Goal: Contribute content

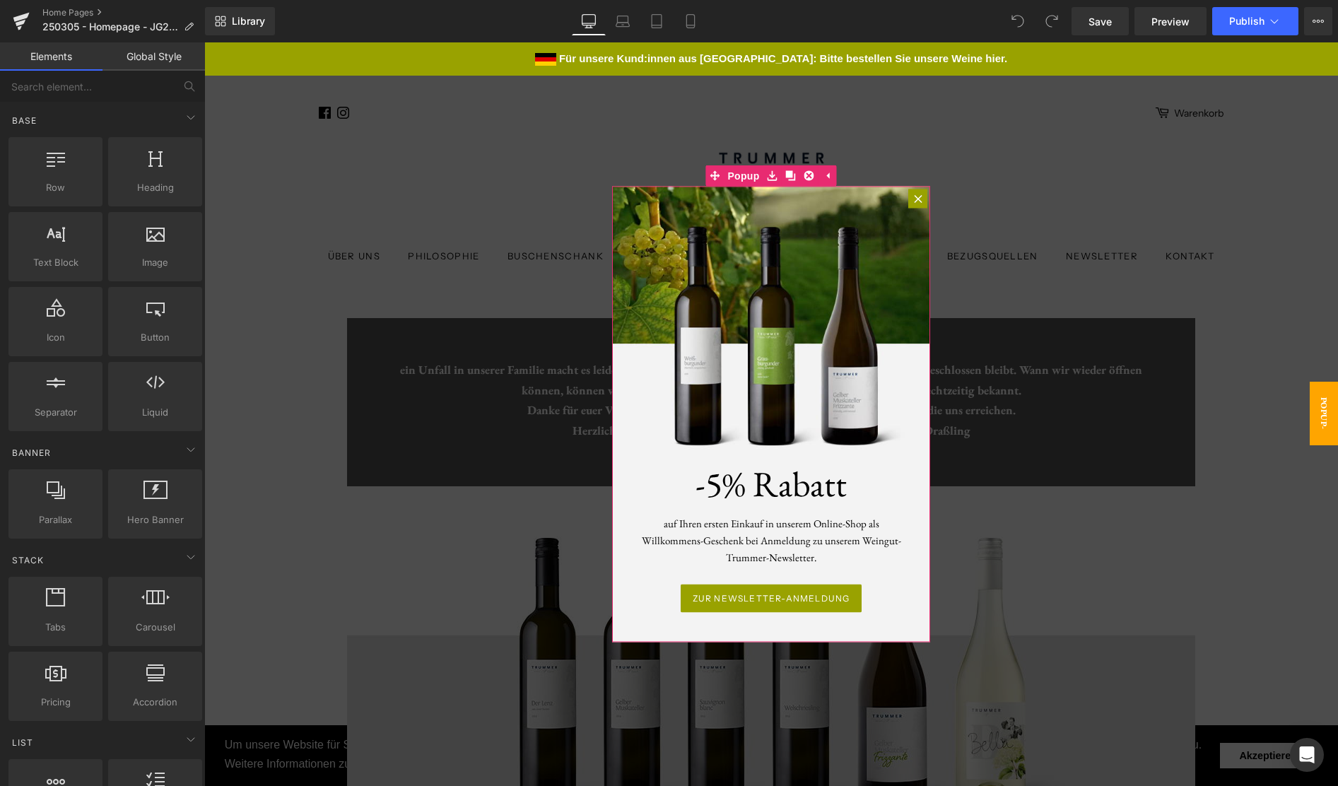
click at [913, 203] on div at bounding box center [917, 198] width 19 height 19
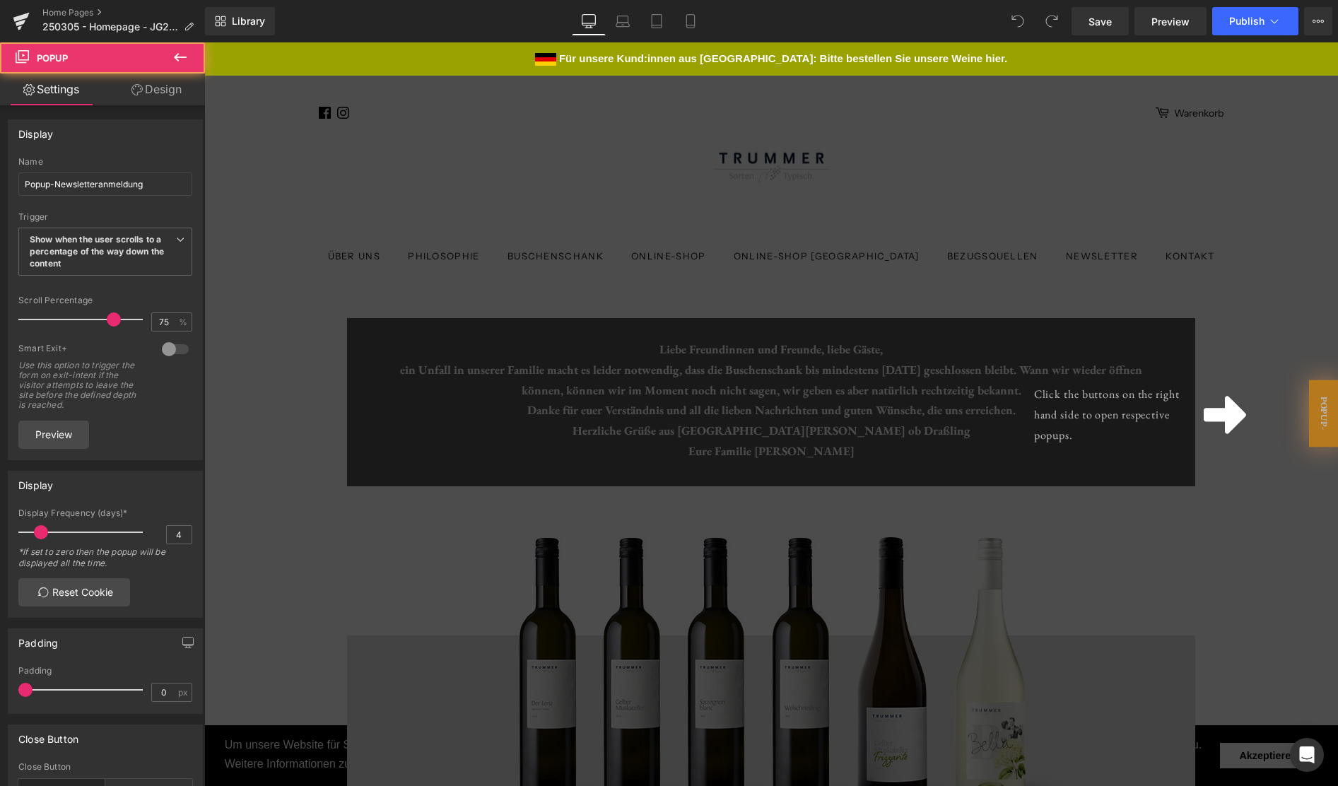
click at [944, 193] on div "Click the buttons on the right hand side to open respective popups." at bounding box center [771, 414] width 1134 height 744
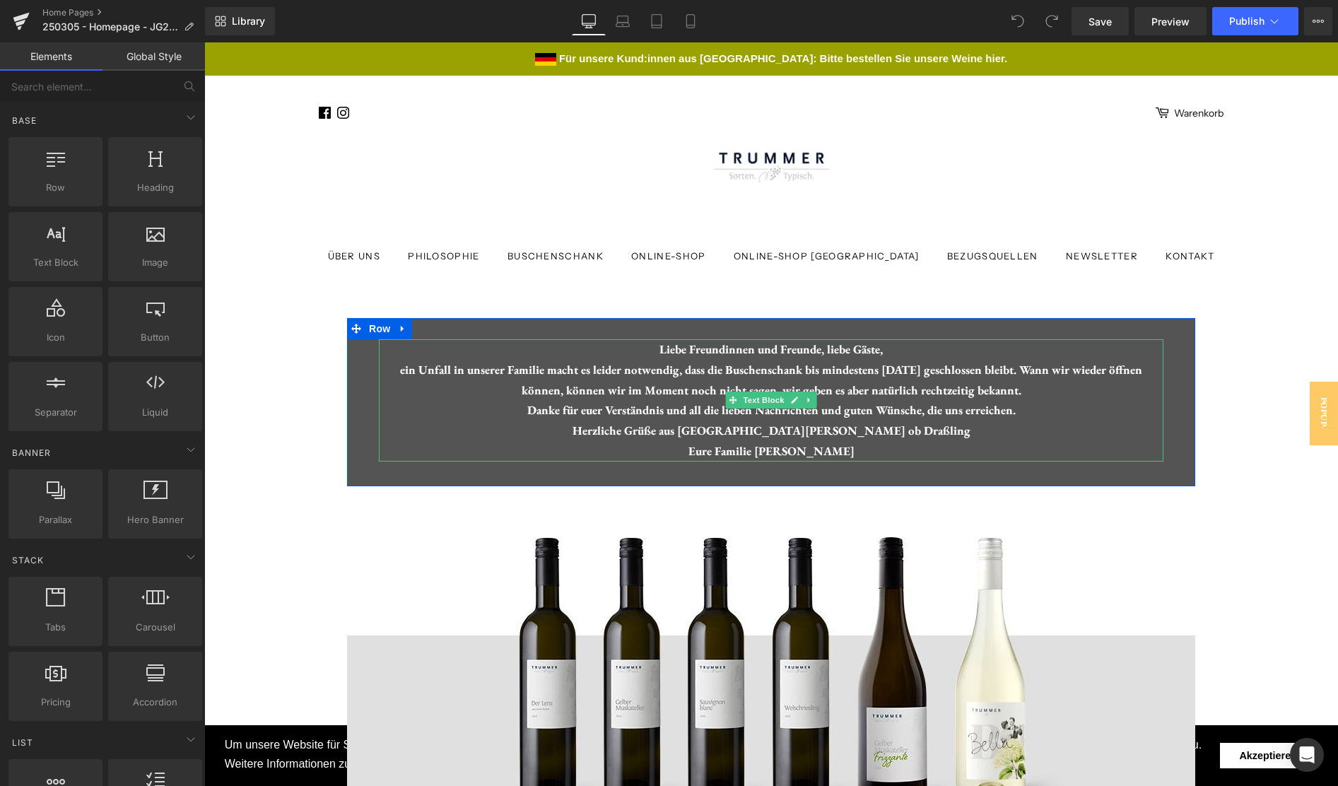
click at [526, 388] on div "Liebe Freundinnen und Freunde, liebe Gäste, ein Unfall in unserer Familie macht…" at bounding box center [771, 400] width 785 height 122
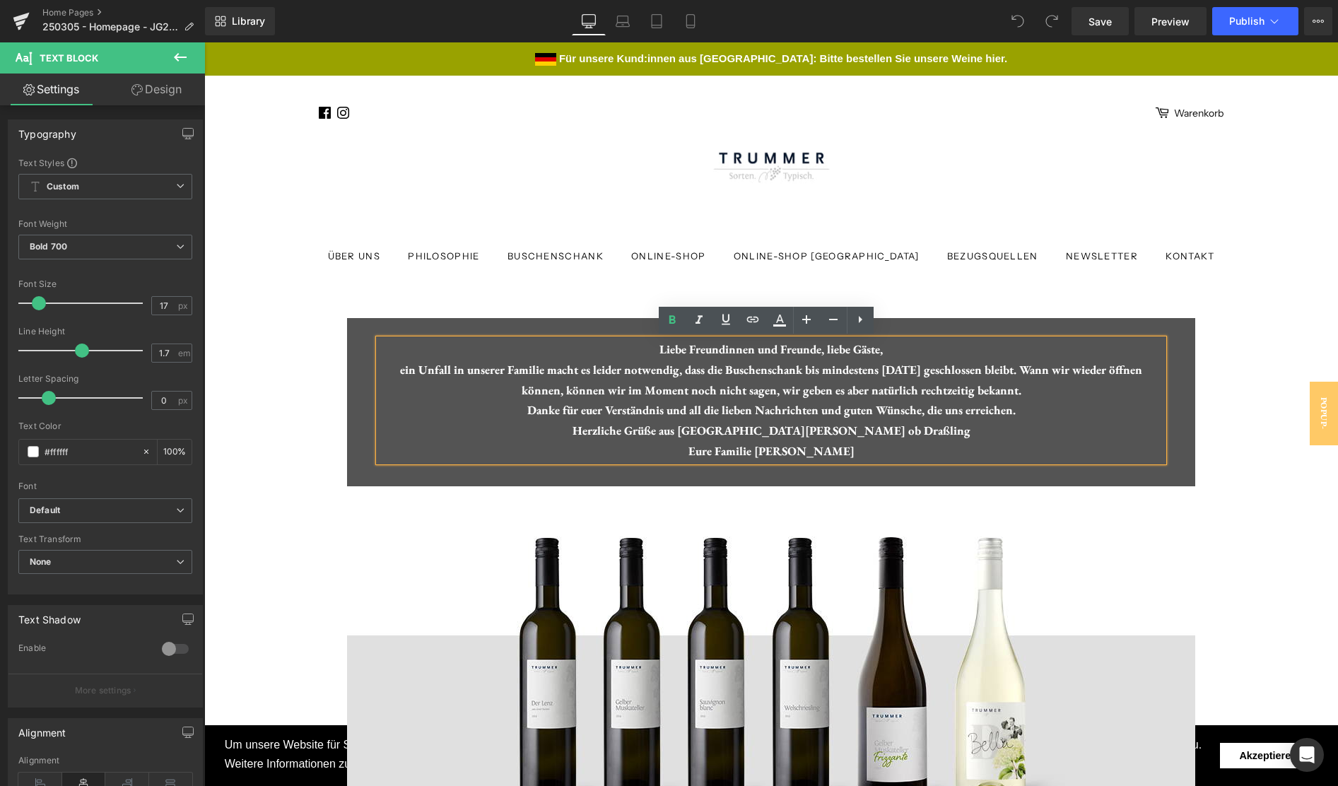
click at [442, 295] on header "Über uns Philosophie Buschenschank Online-Shop Online-Shop [GEOGRAPHIC_DATA] Be…" at bounding box center [771, 224] width 1134 height 187
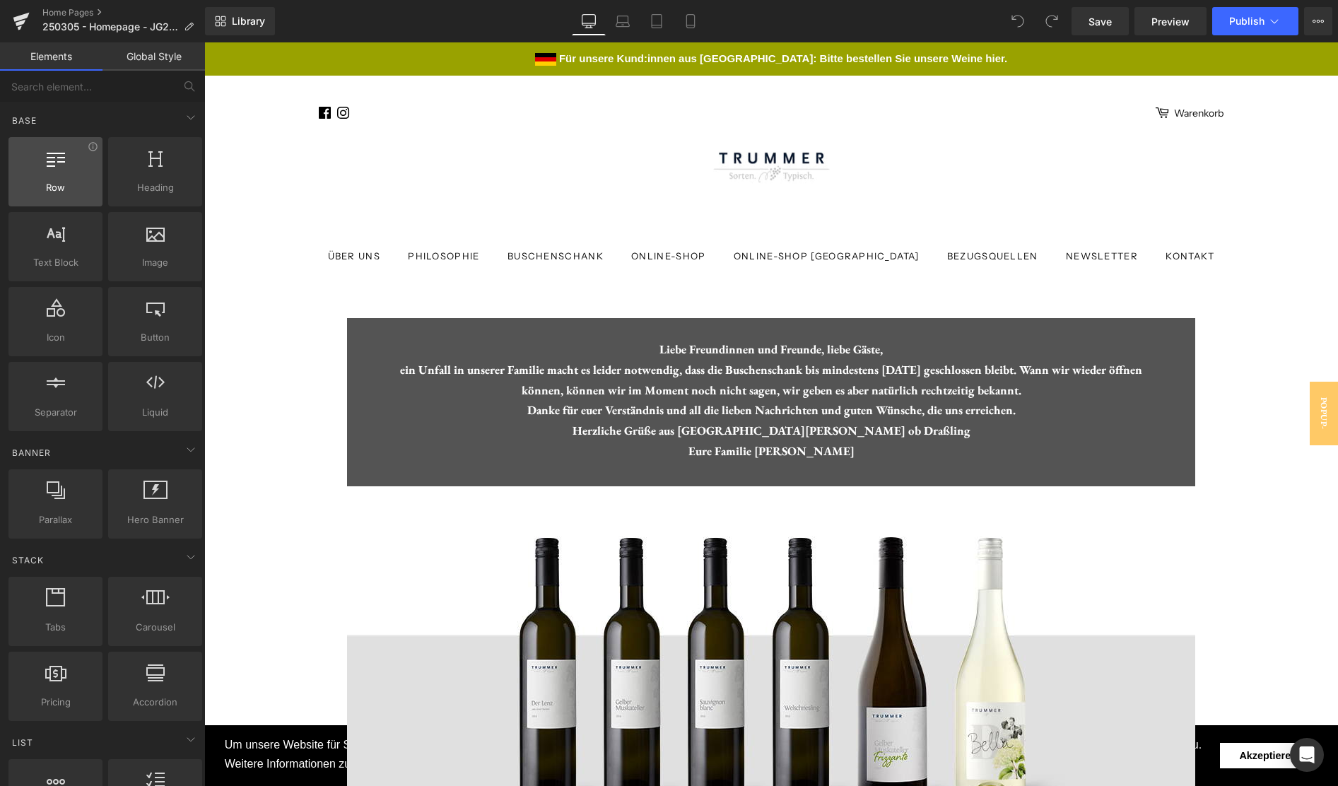
click at [81, 188] on span "Row" at bounding box center [56, 187] width 86 height 15
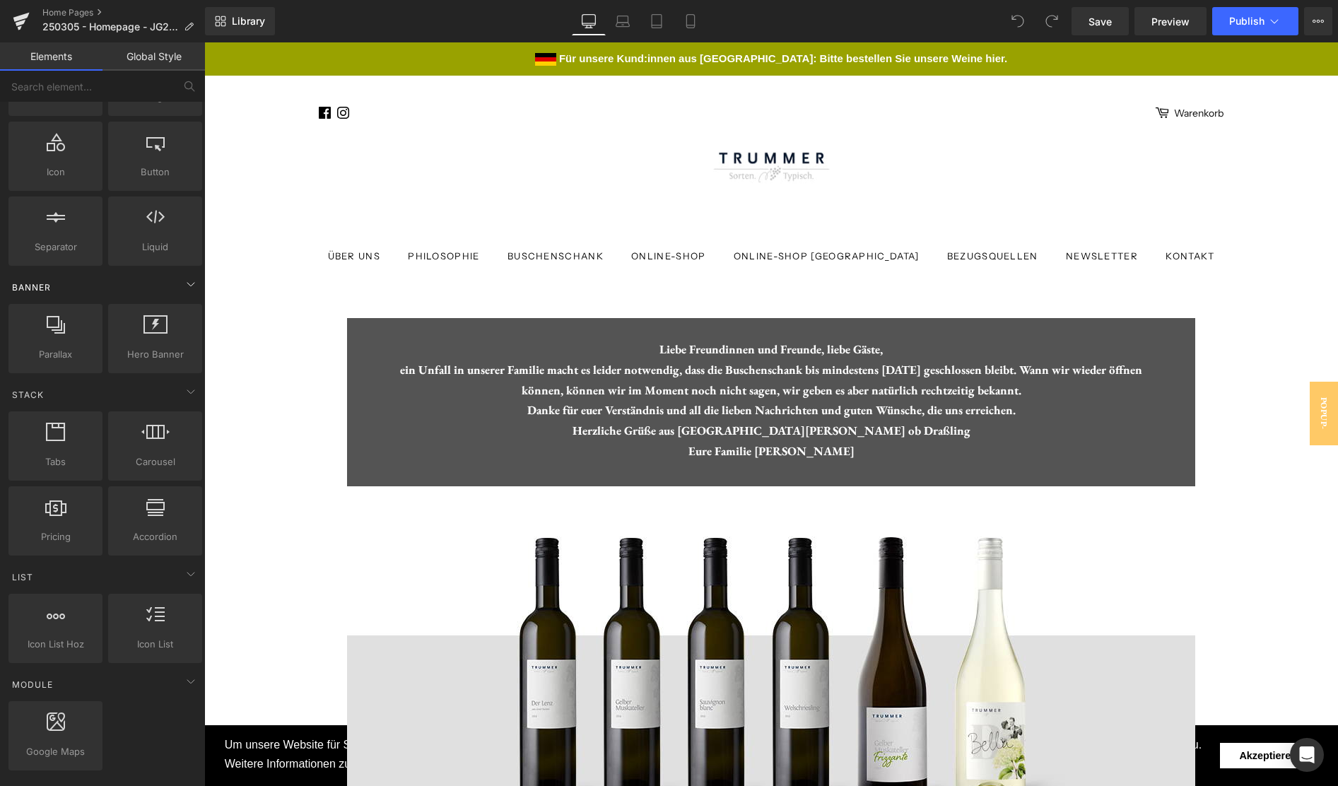
scroll to position [178, 0]
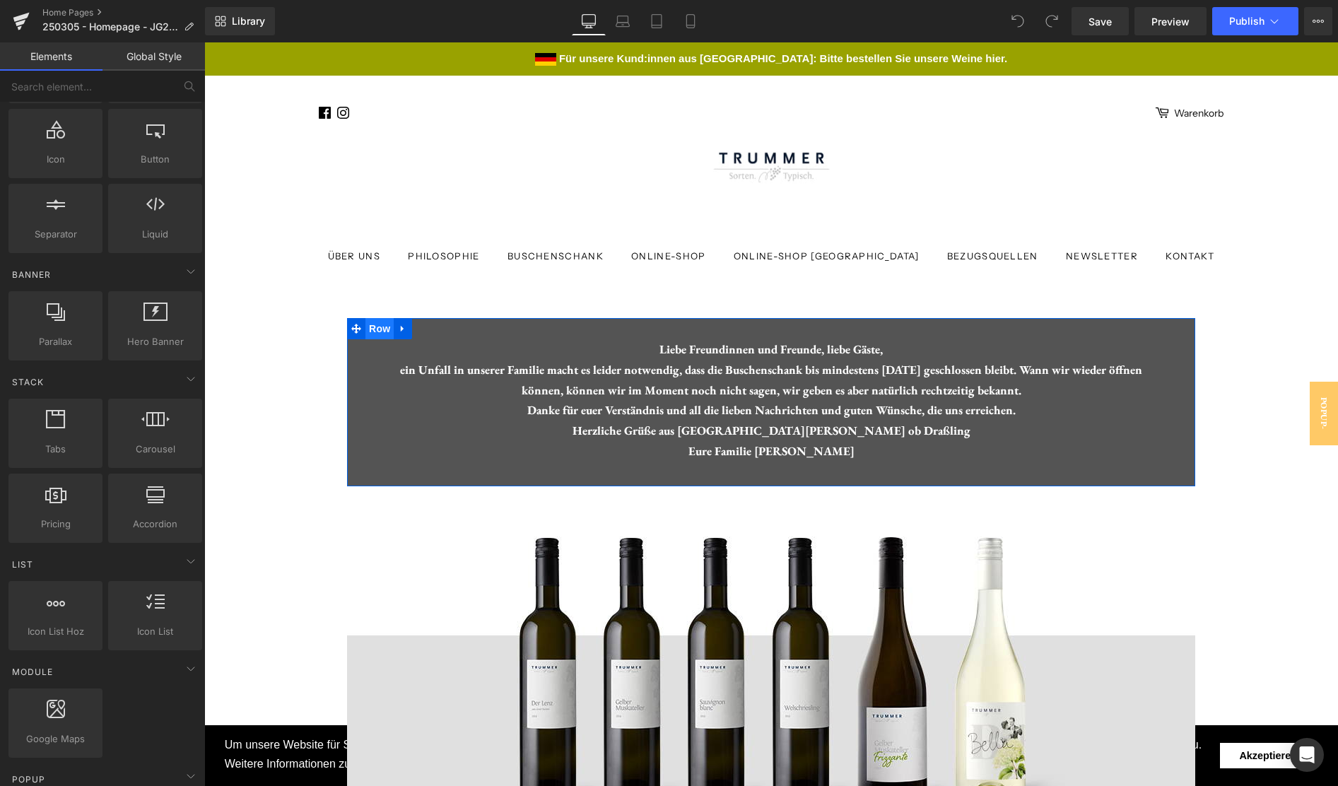
click at [370, 334] on span "Row" at bounding box center [379, 328] width 28 height 21
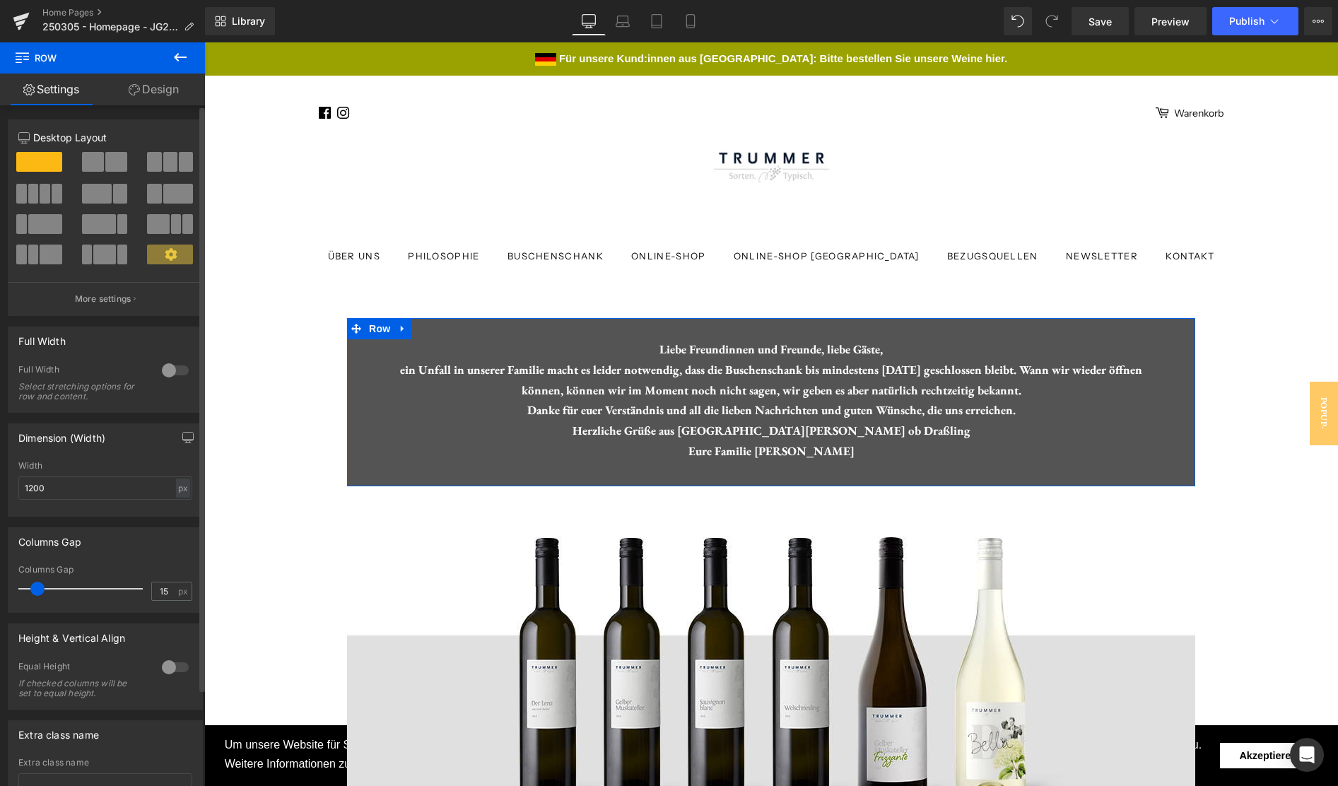
click at [150, 194] on span at bounding box center [154, 194] width 14 height 20
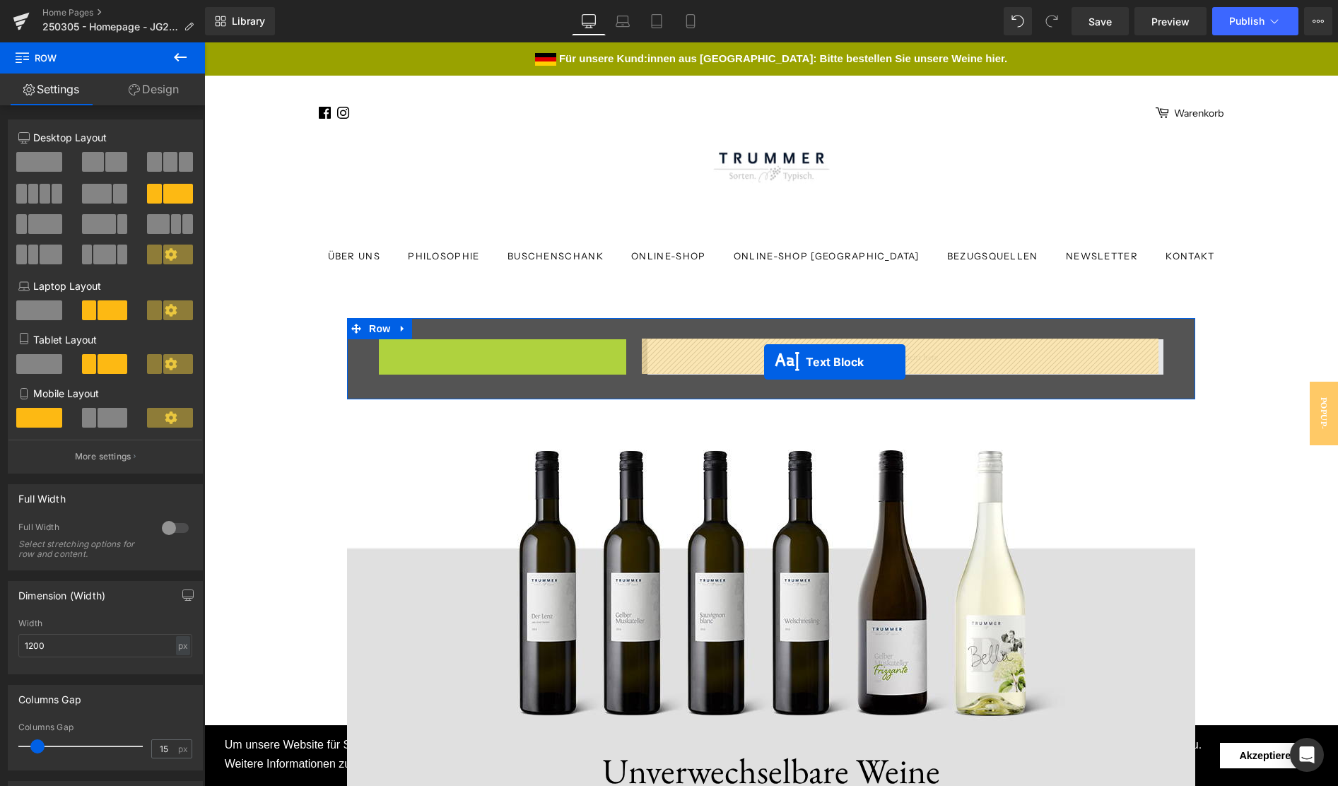
drag, startPoint x: 457, startPoint y: 462, endPoint x: 764, endPoint y: 362, distance: 323.2
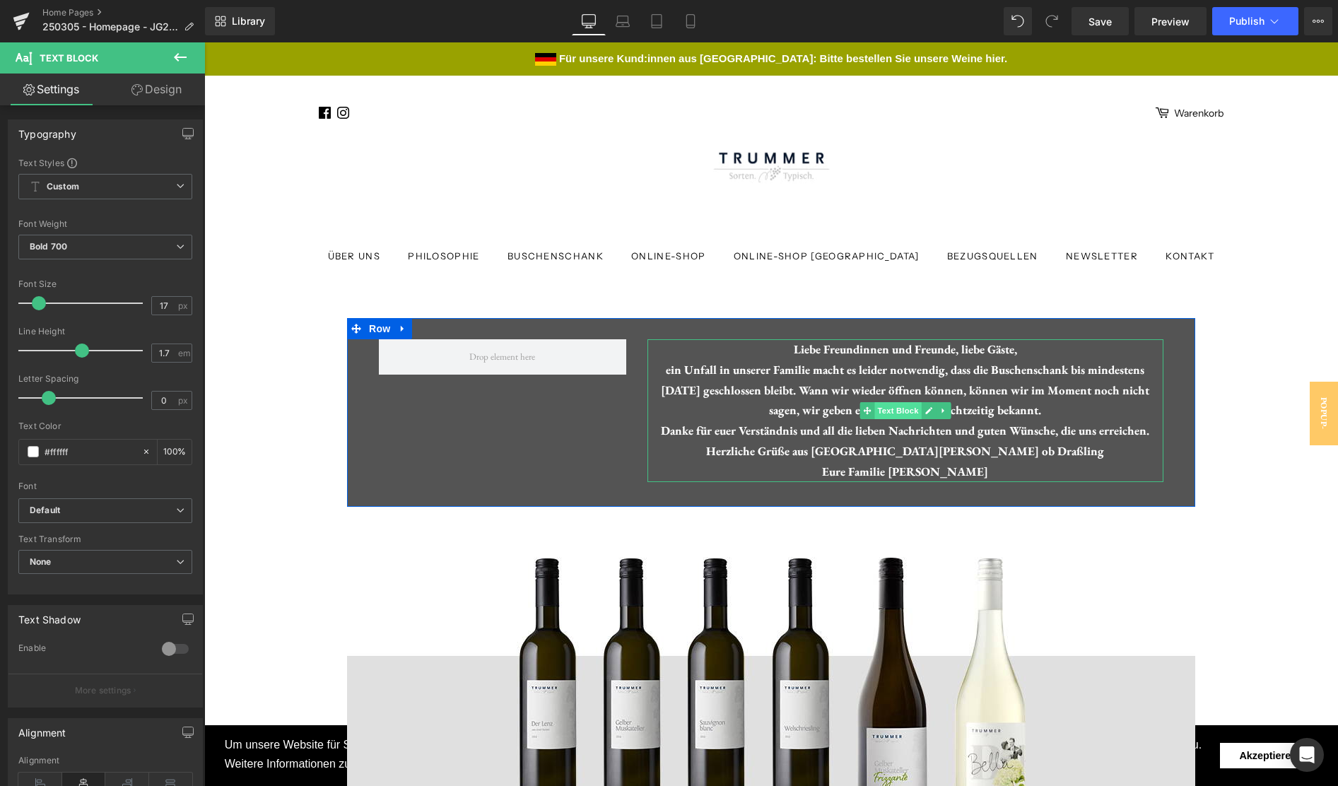
click at [889, 410] on span "Text Block" at bounding box center [897, 410] width 47 height 17
click at [925, 411] on icon at bounding box center [928, 410] width 7 height 7
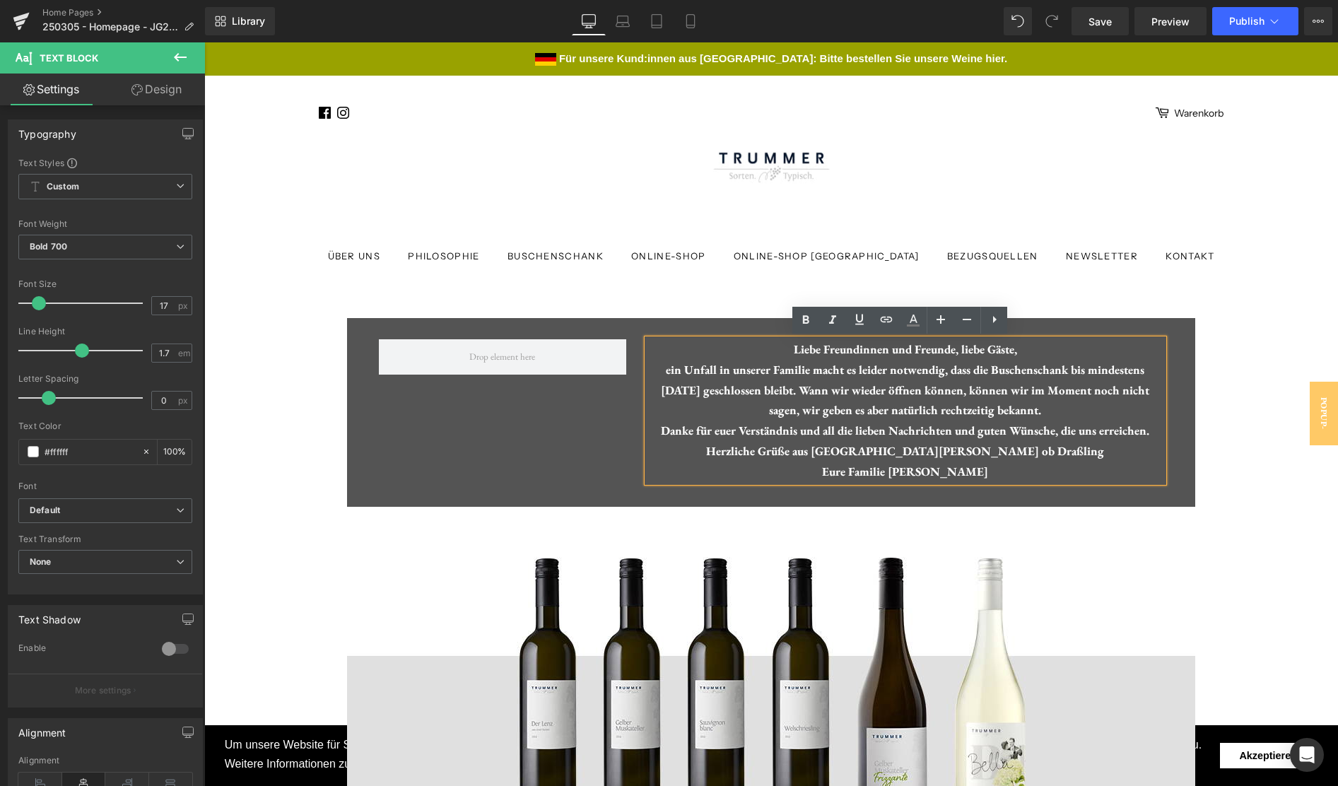
click at [912, 412] on div "Liebe Freundinnen und Freunde, liebe Gäste, ein Unfall in unserer Familie macht…" at bounding box center [905, 410] width 516 height 143
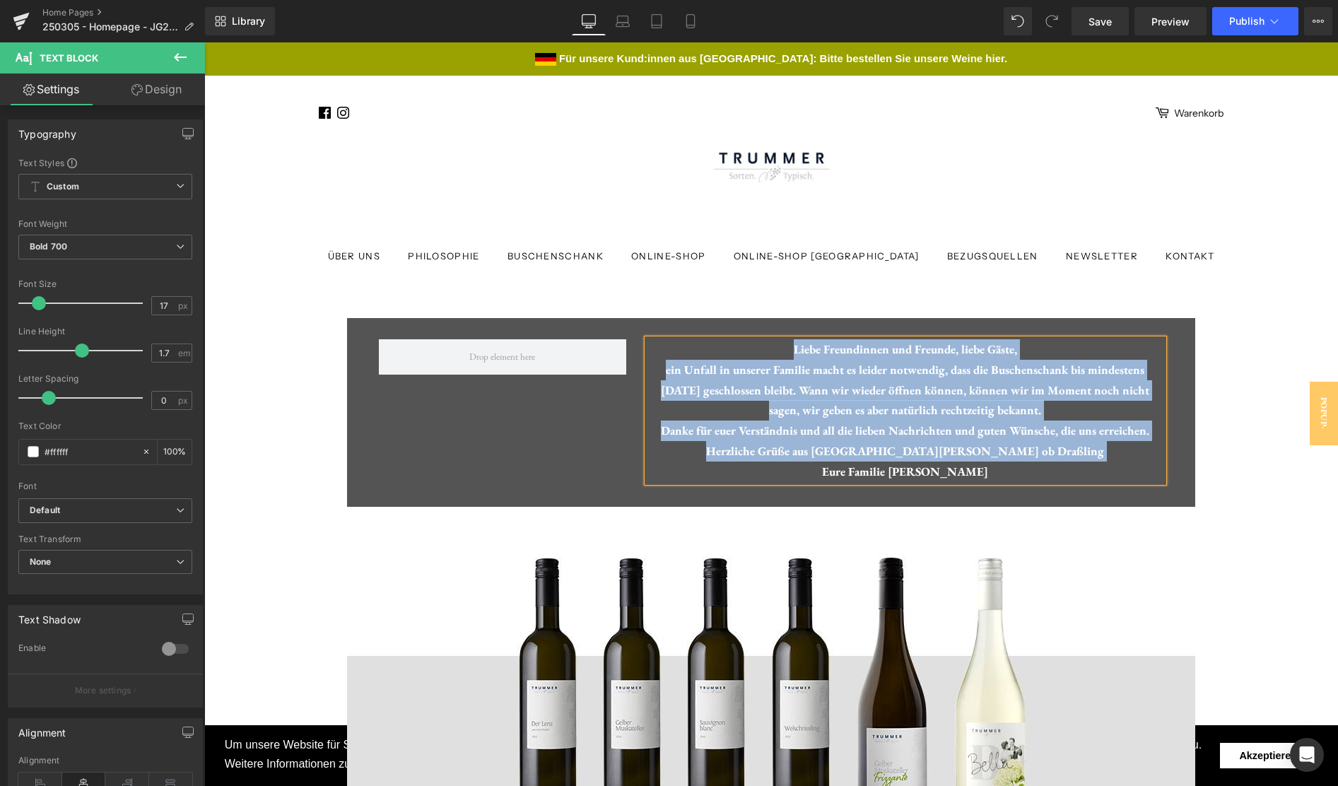
paste div
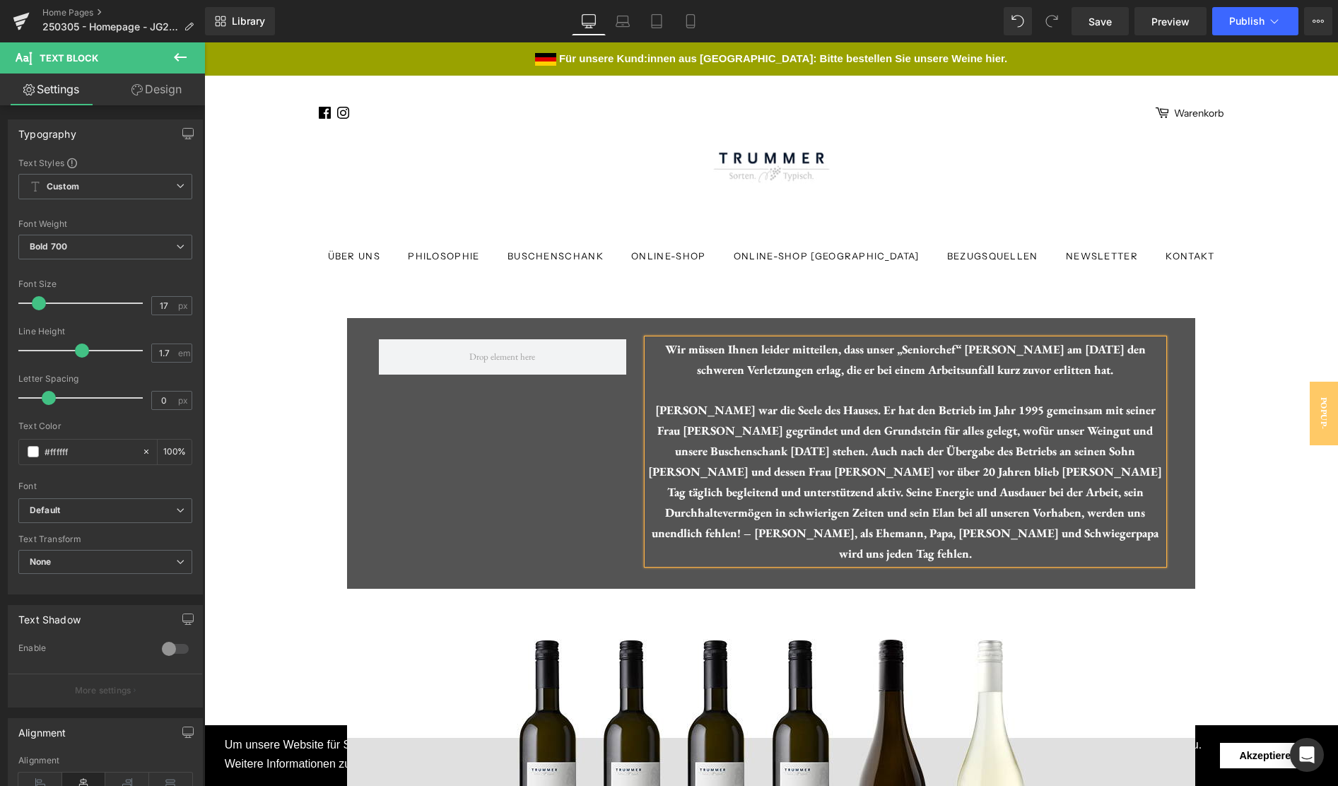
click at [1049, 411] on div "Wir müssen Ihnen leider mitteilen, dass unser „Seniorchef“ [PERSON_NAME] am [DA…" at bounding box center [905, 451] width 516 height 225
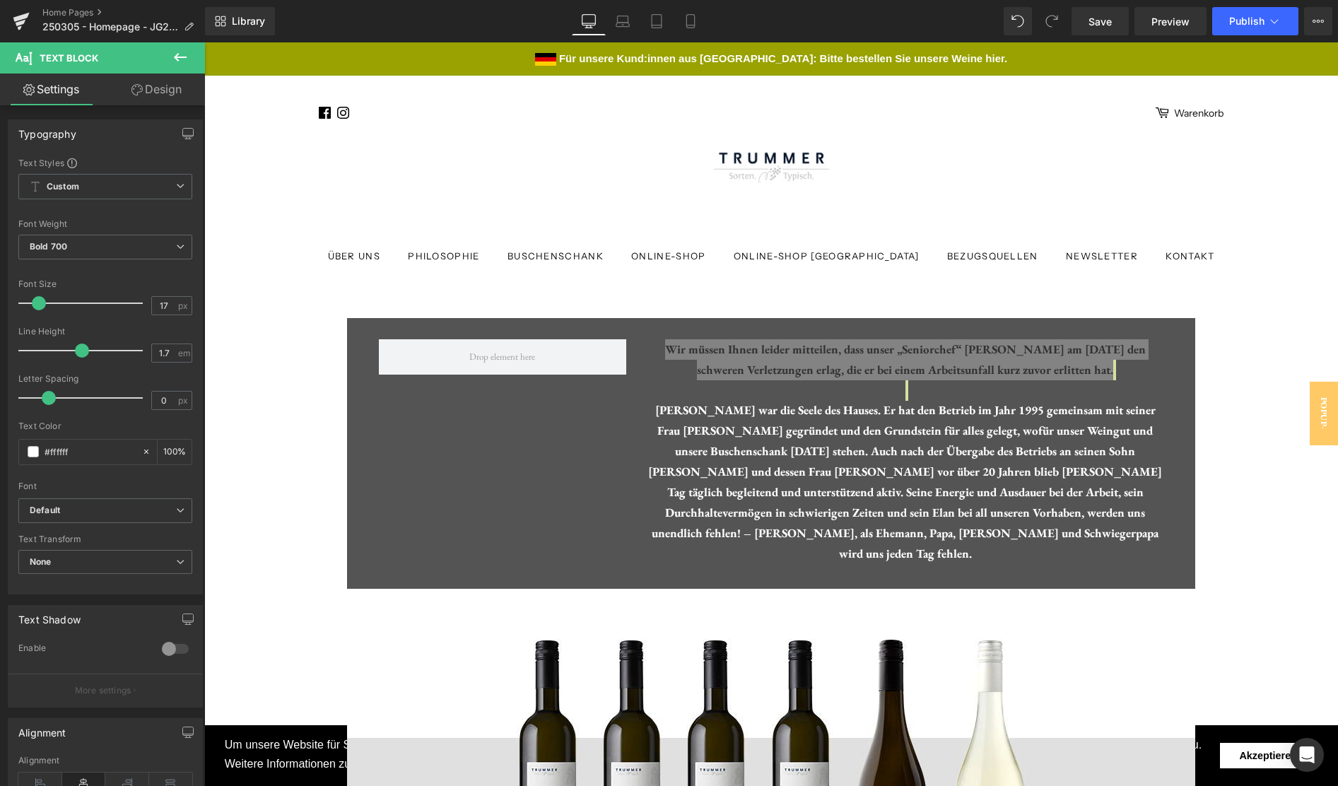
click at [146, 92] on link "Design" at bounding box center [156, 90] width 102 height 32
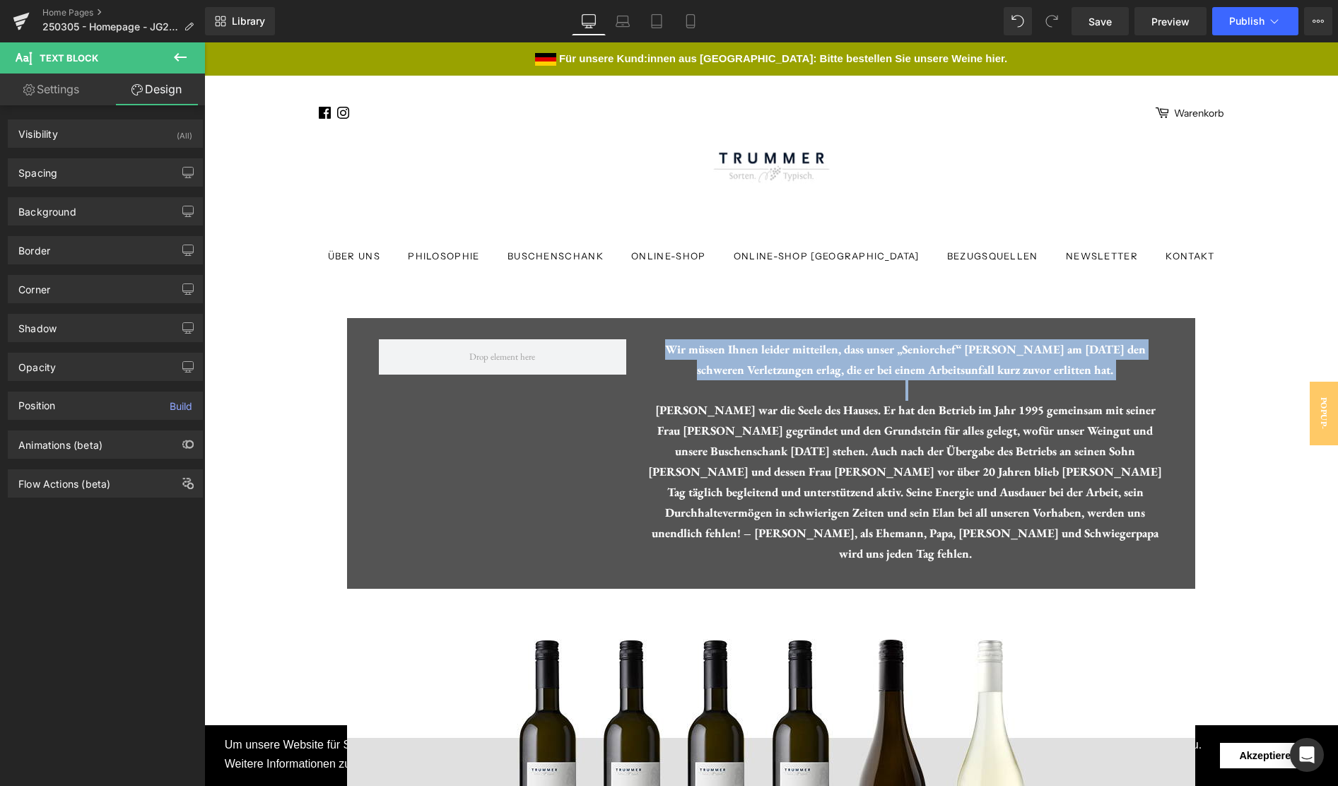
click at [761, 395] on div "Wir müssen Ihnen leider mitteilen, dass unser „Seniorchef“ [PERSON_NAME] am [DA…" at bounding box center [905, 451] width 516 height 225
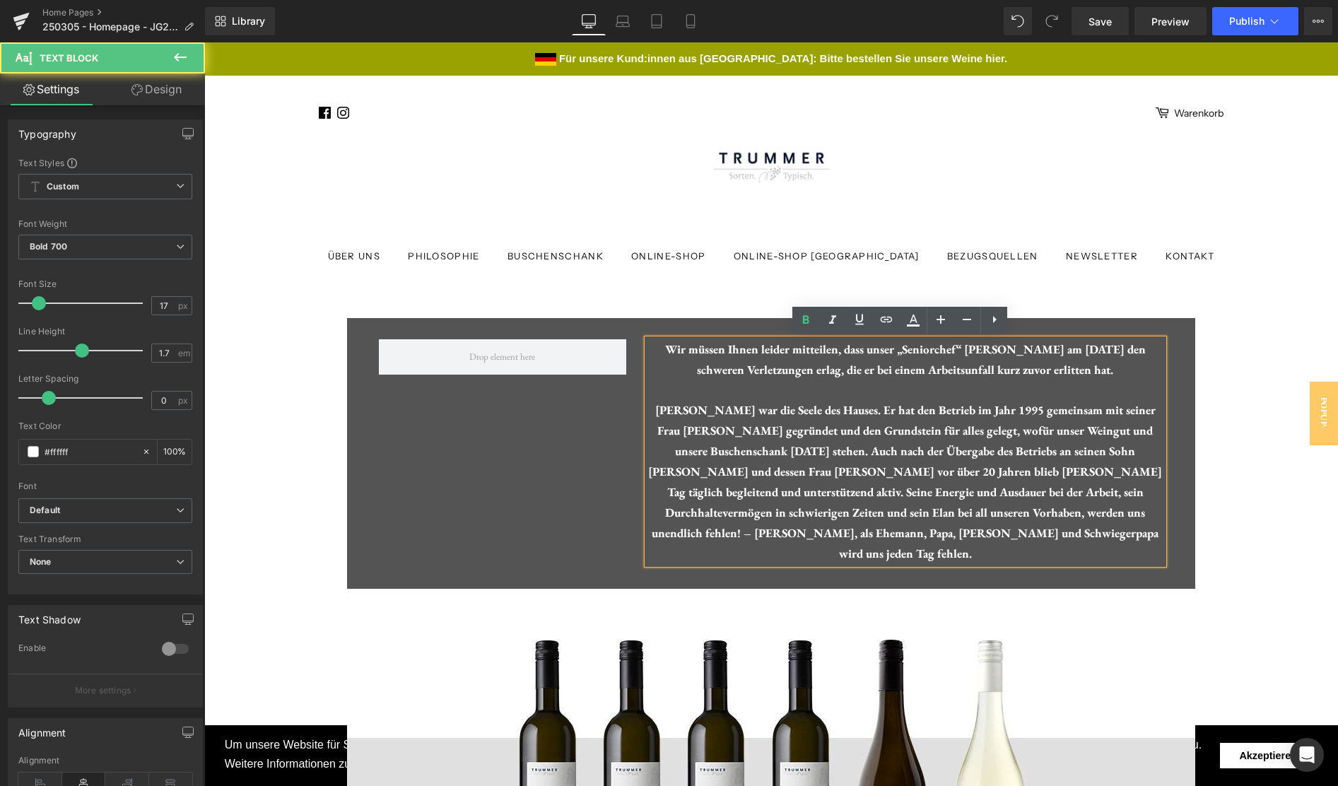
click at [762, 396] on div "Wir müssen Ihnen leider mitteilen, dass unser „Seniorchef“ [PERSON_NAME] am [DA…" at bounding box center [905, 451] width 516 height 225
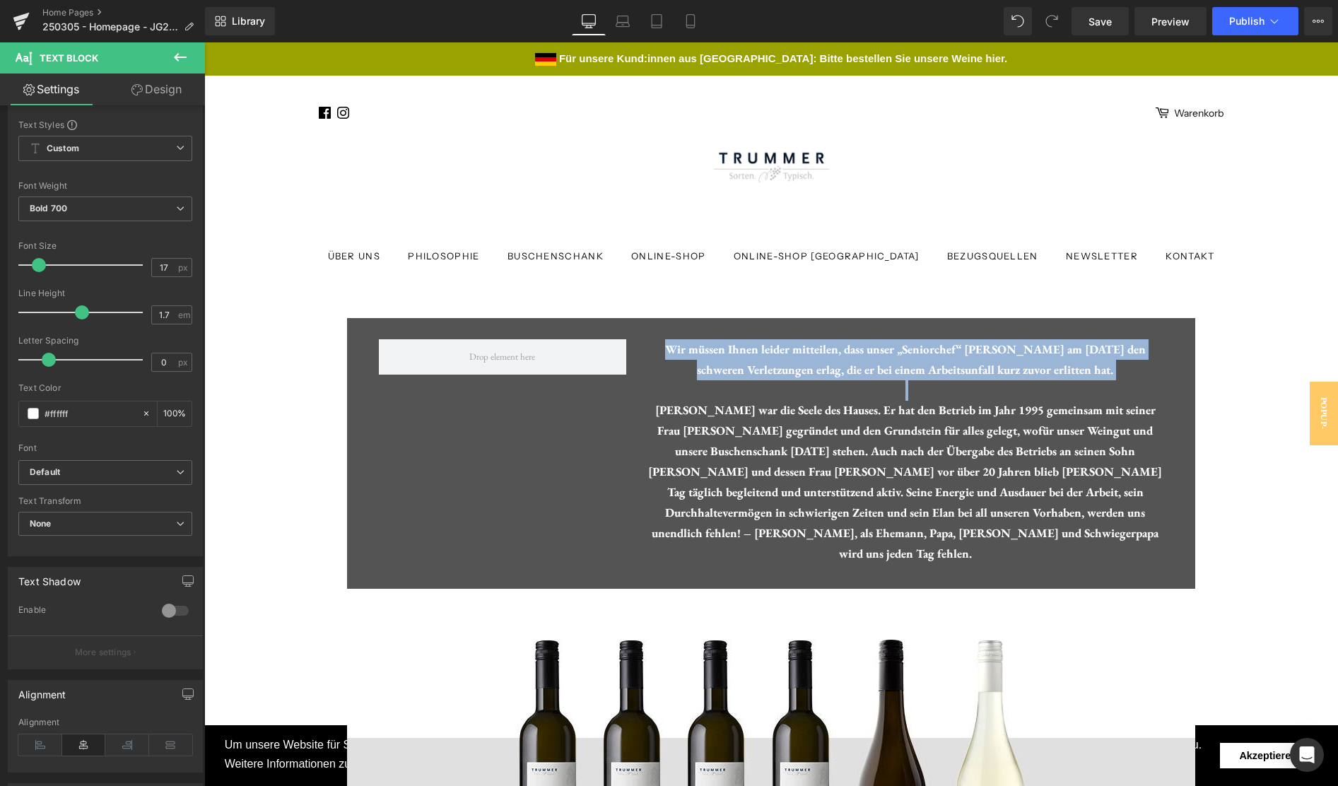
scroll to position [51, 0]
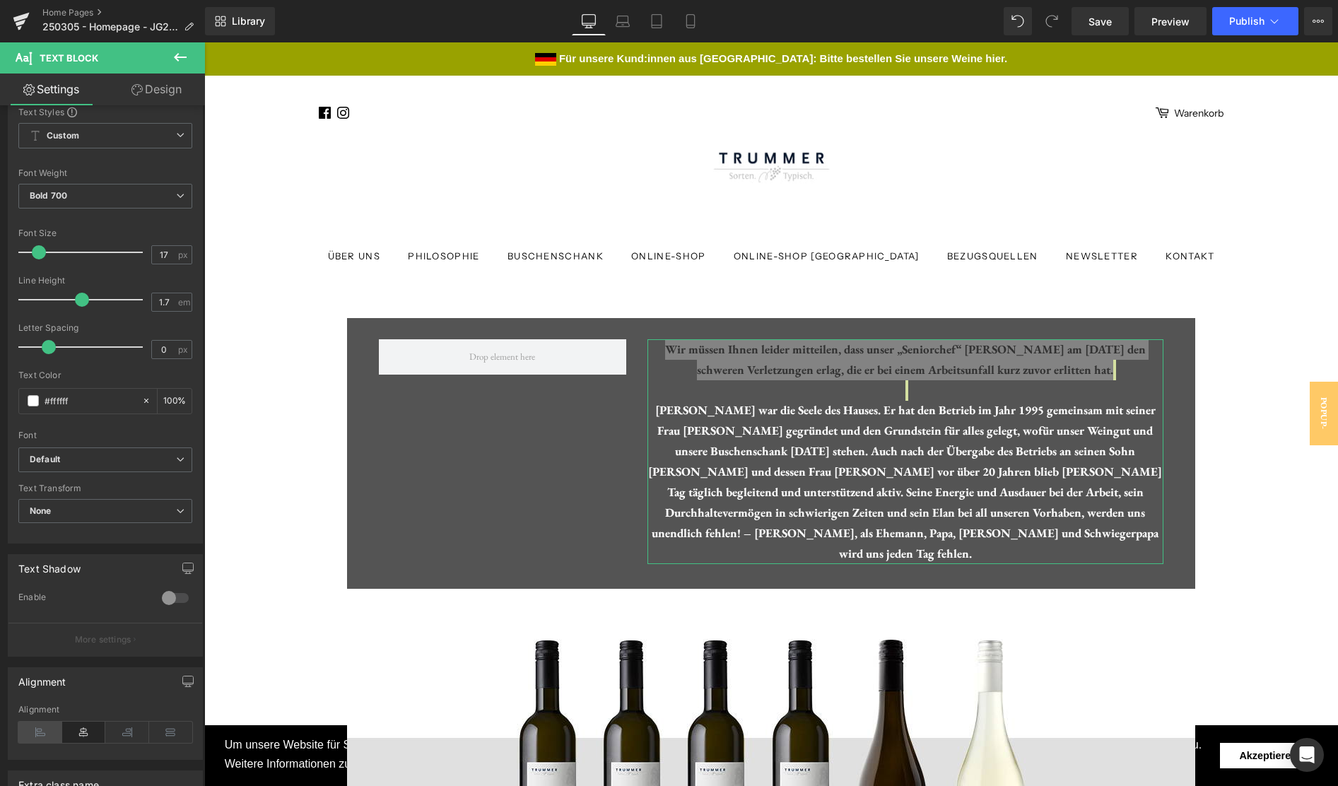
click at [35, 737] on icon at bounding box center [40, 732] width 44 height 21
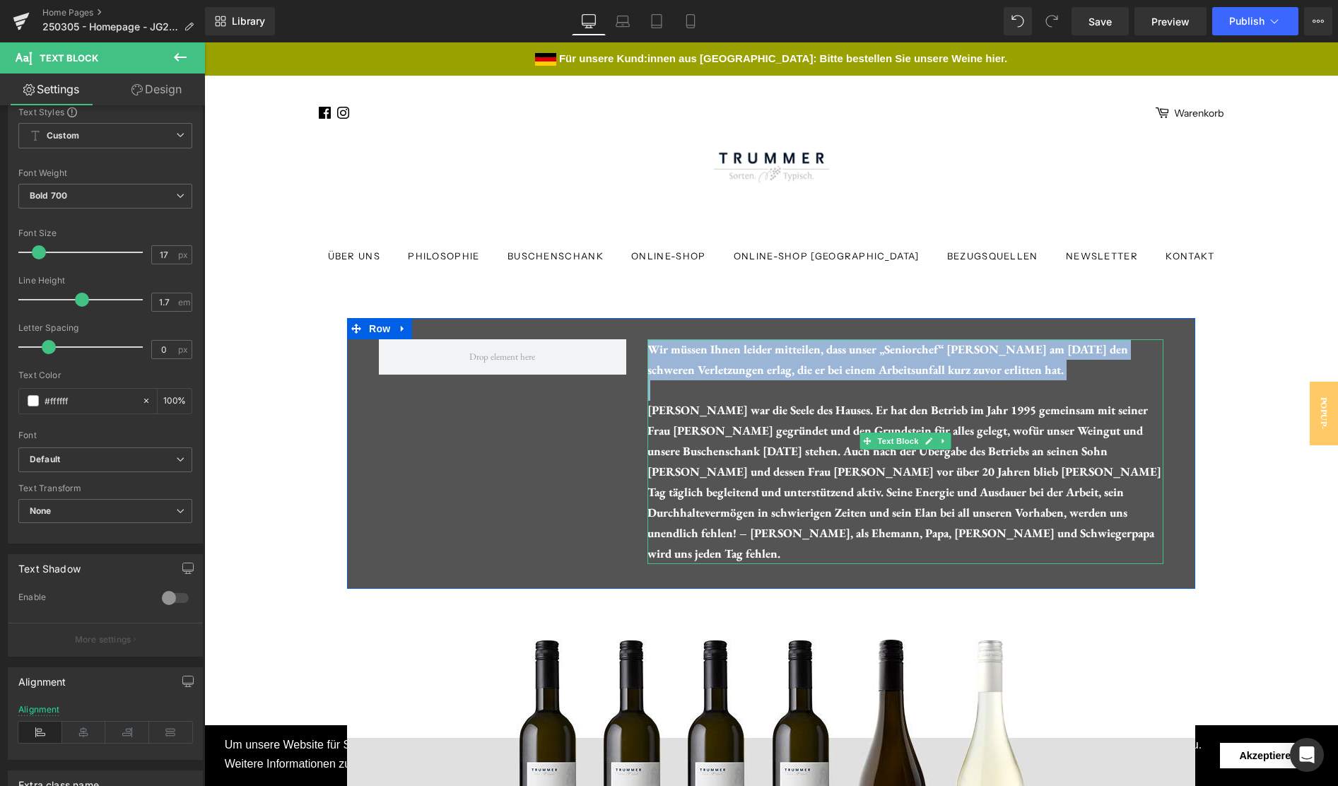
click at [829, 411] on div "Wir müssen Ihnen leider mitteilen, dass unser „Seniorchef“ [PERSON_NAME] am [DA…" at bounding box center [905, 451] width 516 height 225
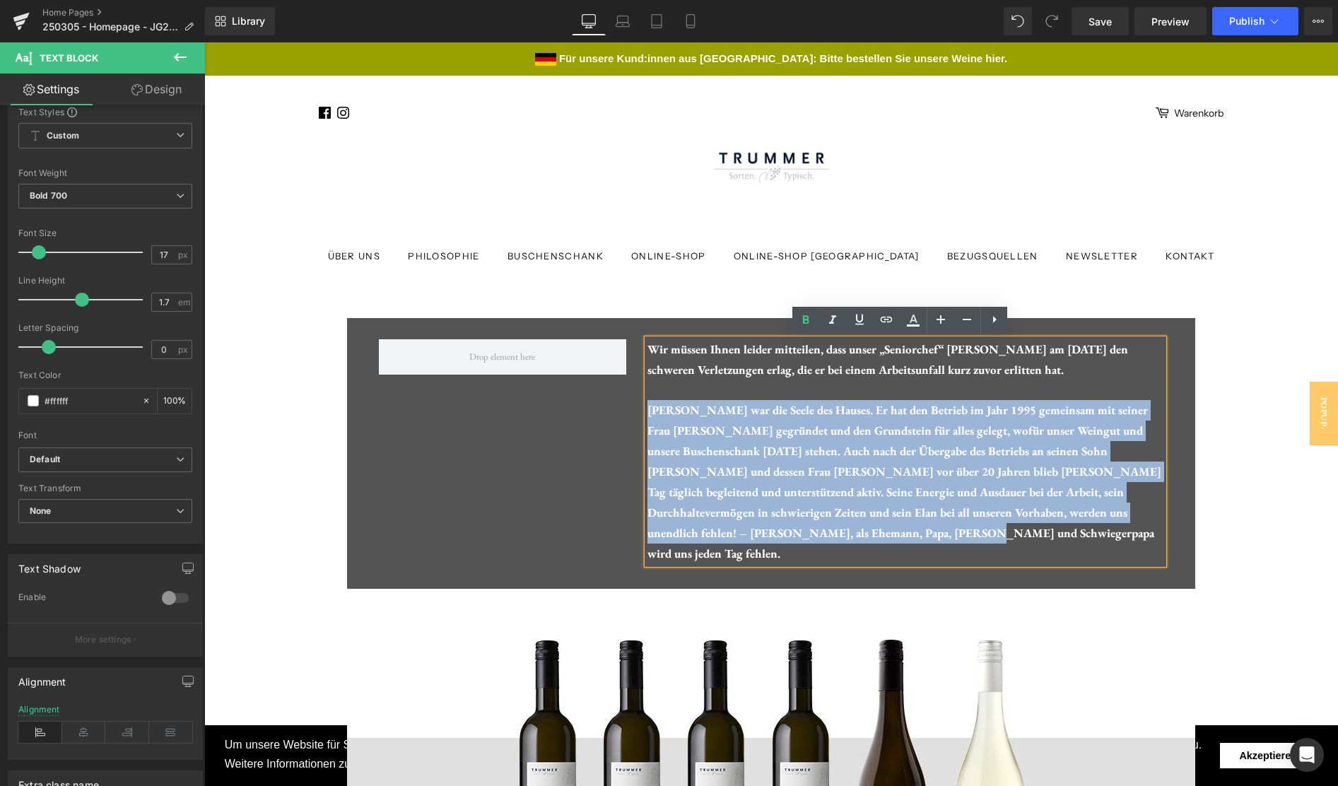
drag, startPoint x: 767, startPoint y: 535, endPoint x: 645, endPoint y: 416, distance: 170.4
click at [647, 416] on div "Wir müssen Ihnen leider mitteilen, dass unser „Seniorchef“ [PERSON_NAME] am [DA…" at bounding box center [905, 451] width 516 height 225
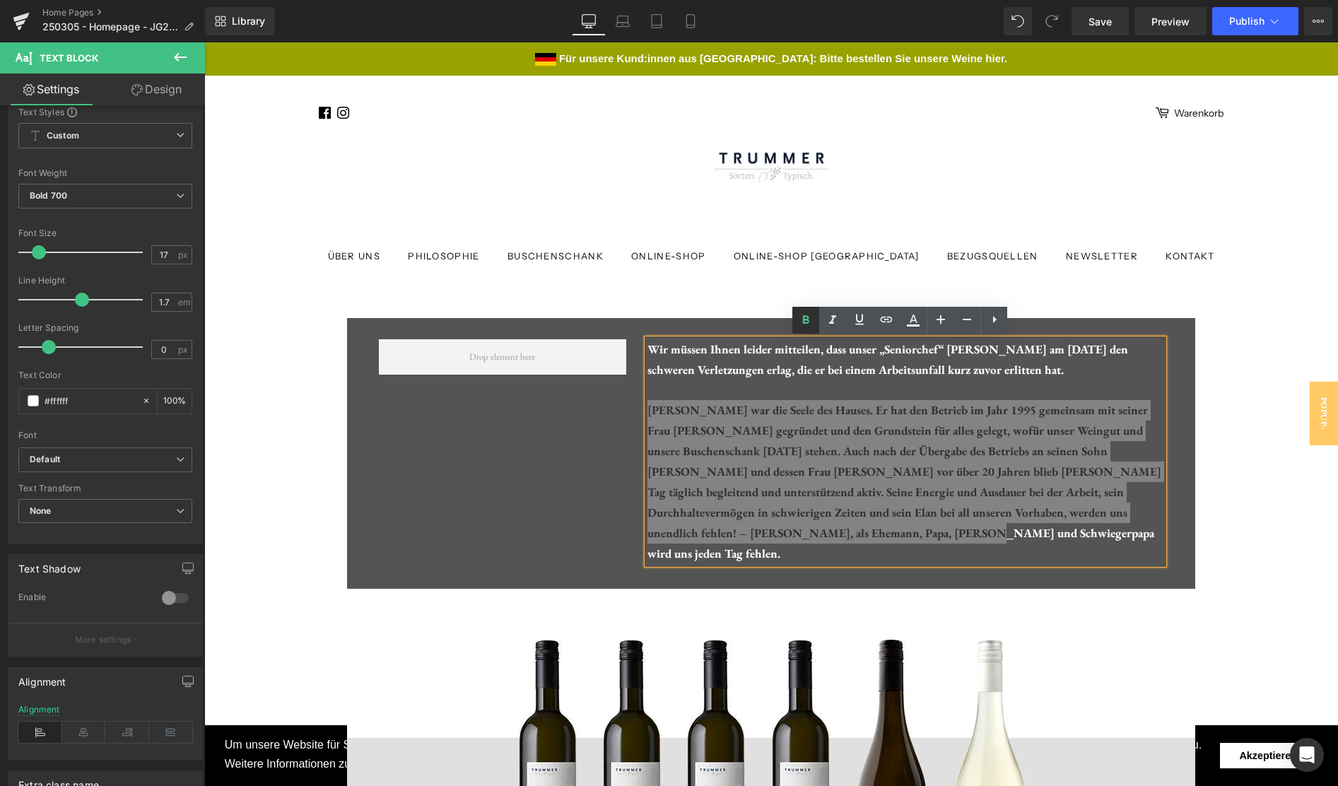
click at [807, 317] on icon at bounding box center [806, 319] width 6 height 8
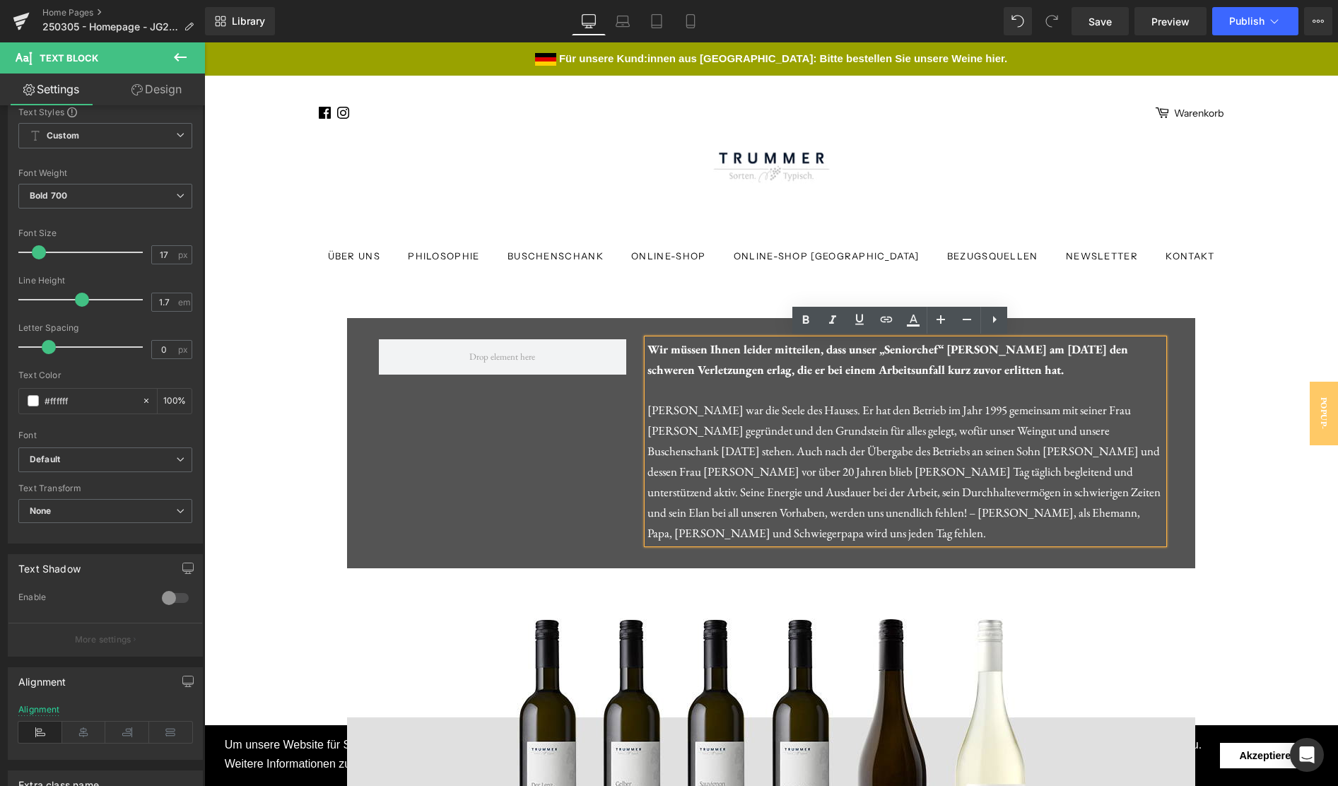
click at [1081, 372] on div "Wir müssen Ihnen leider mitteilen, dass unser „Seniorchef“ [PERSON_NAME] am [DA…" at bounding box center [905, 441] width 516 height 204
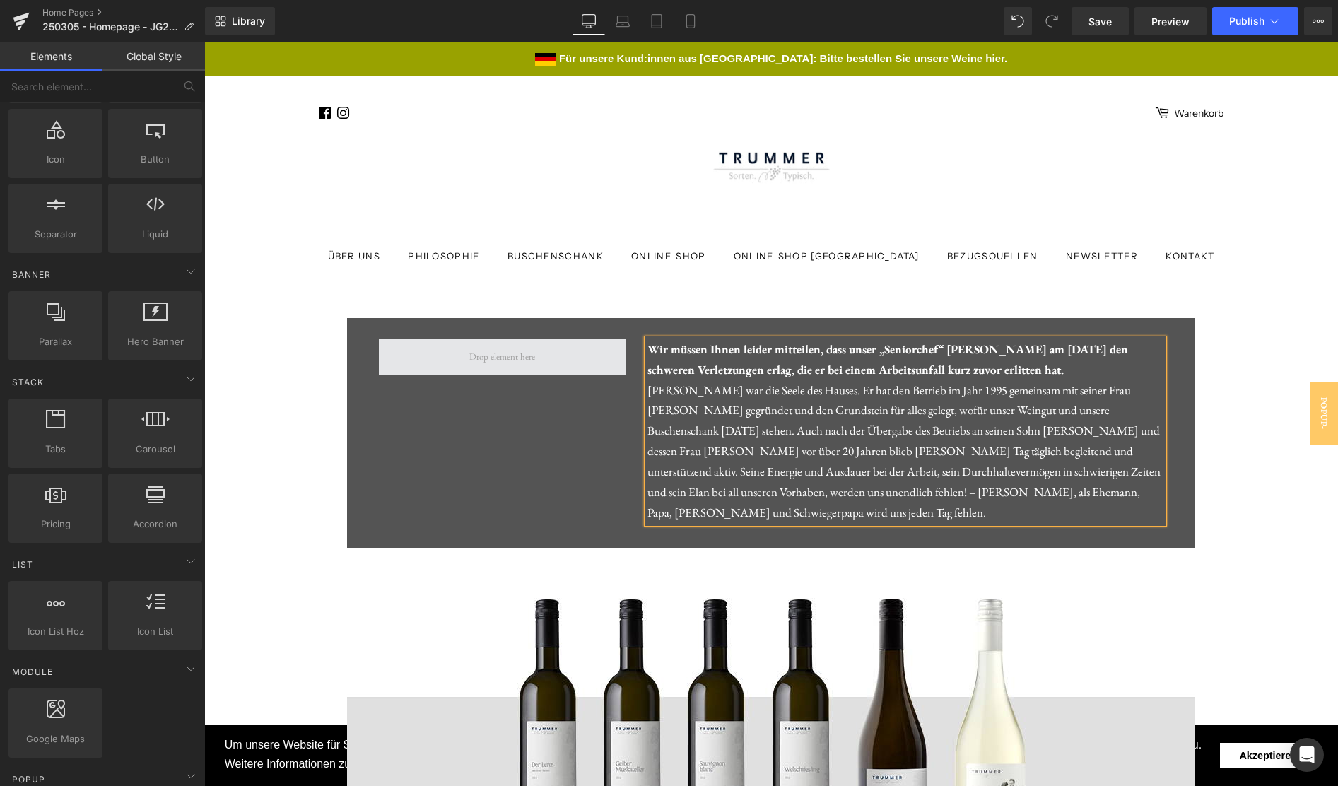
click at [486, 365] on span at bounding box center [502, 357] width 76 height 23
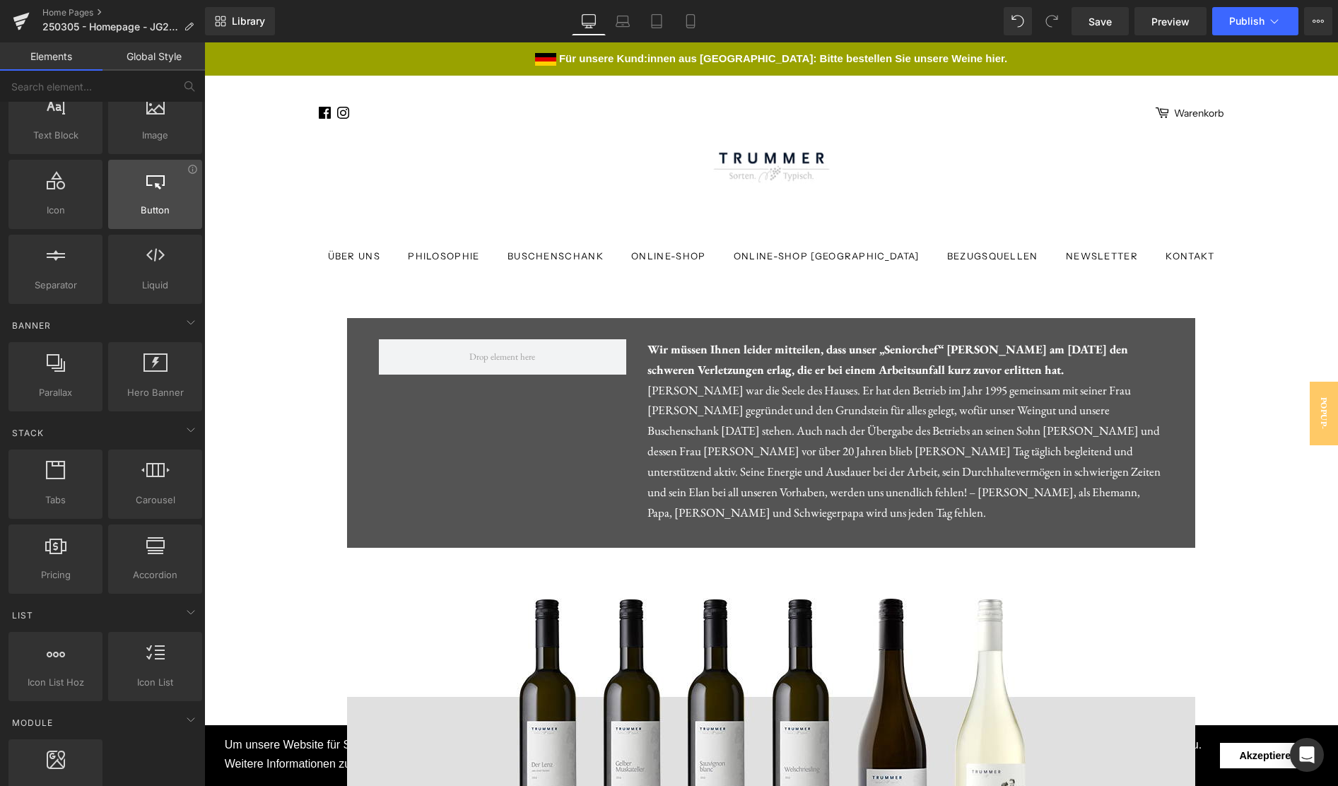
scroll to position [0, 0]
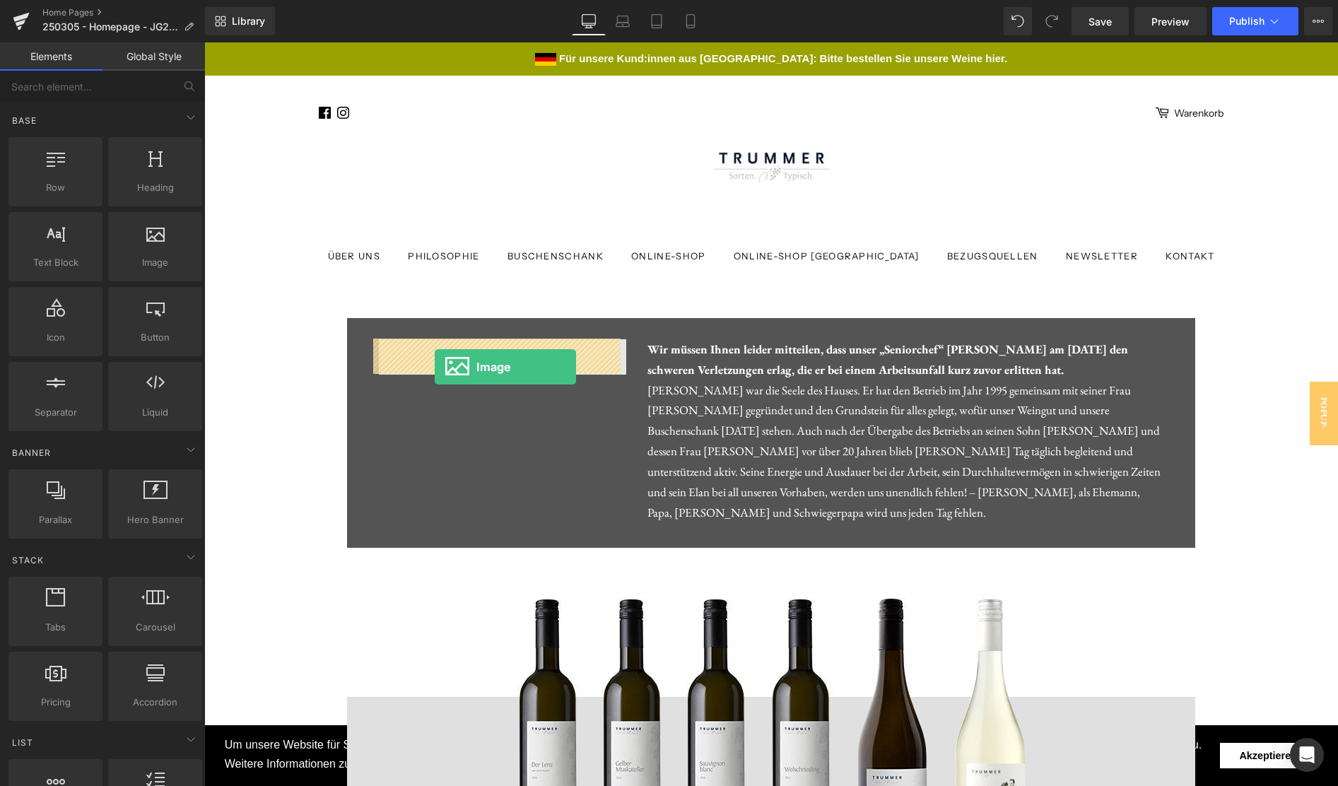
drag, startPoint x: 353, startPoint y: 293, endPoint x: 435, endPoint y: 367, distance: 110.1
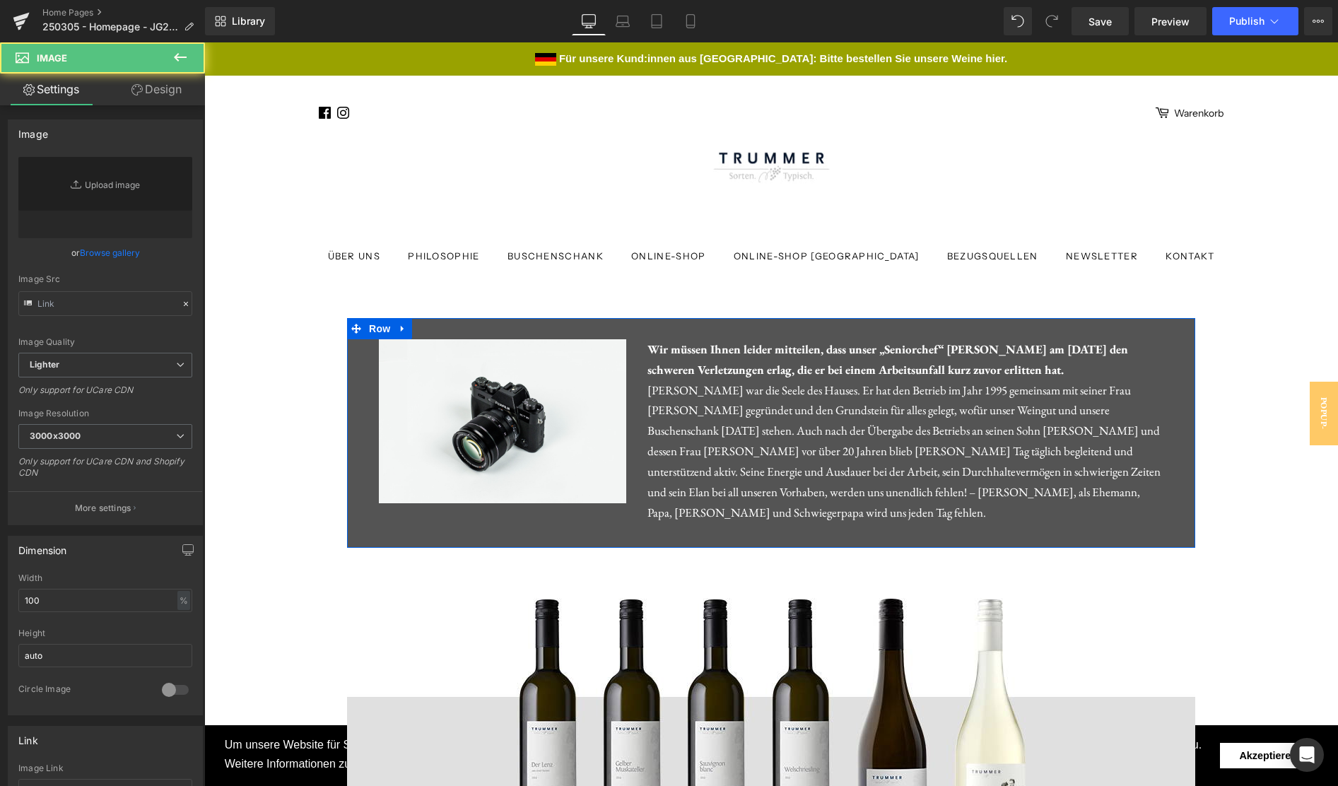
type input "//[DOMAIN_NAME][URL]"
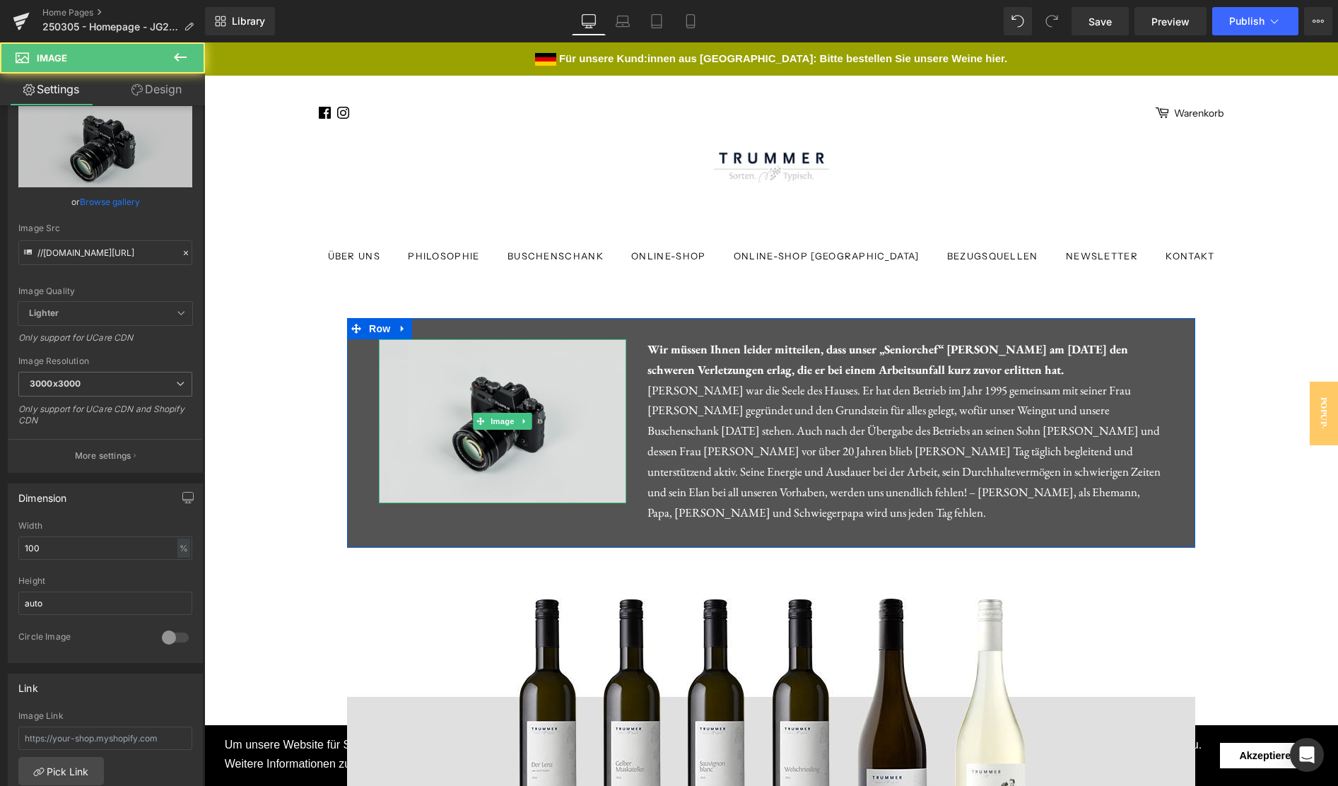
click at [490, 397] on img at bounding box center [502, 421] width 247 height 164
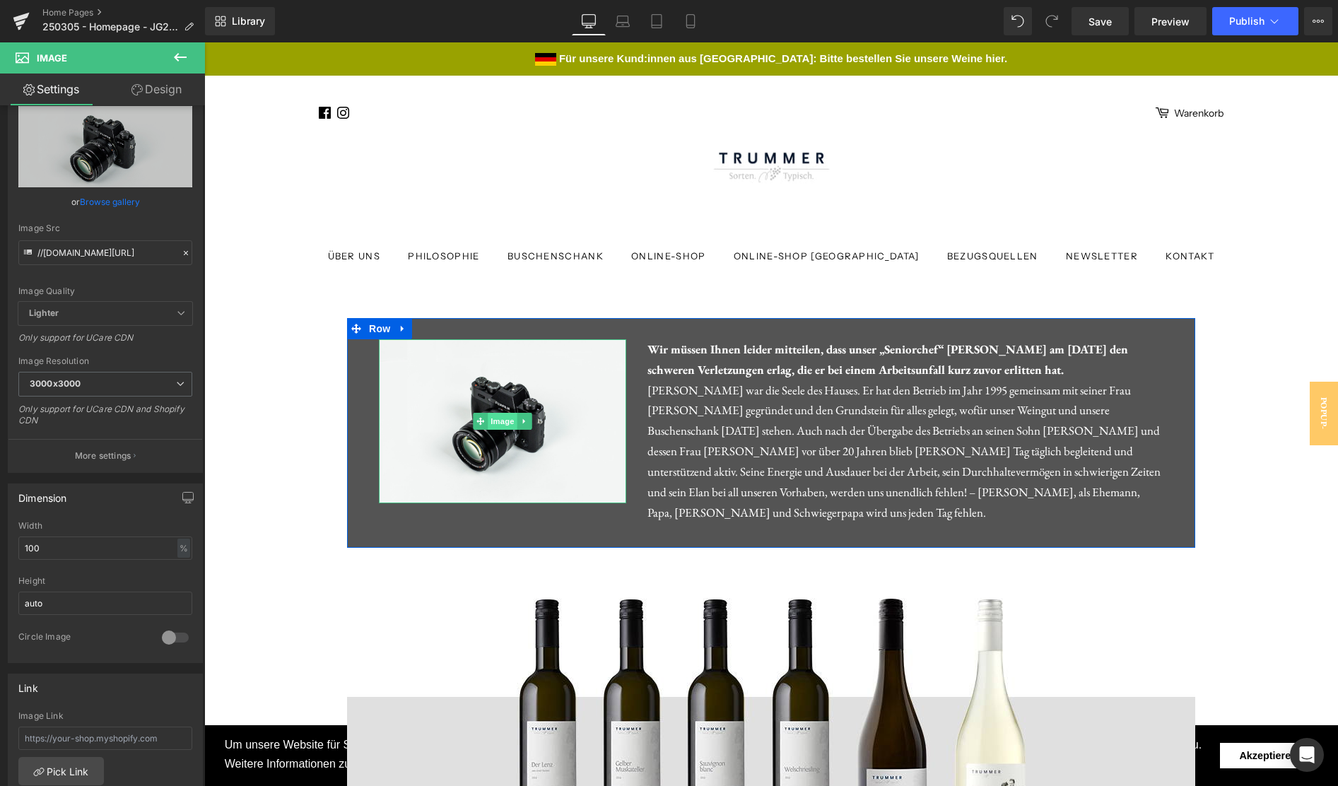
click at [494, 420] on span "Image" at bounding box center [503, 421] width 30 height 17
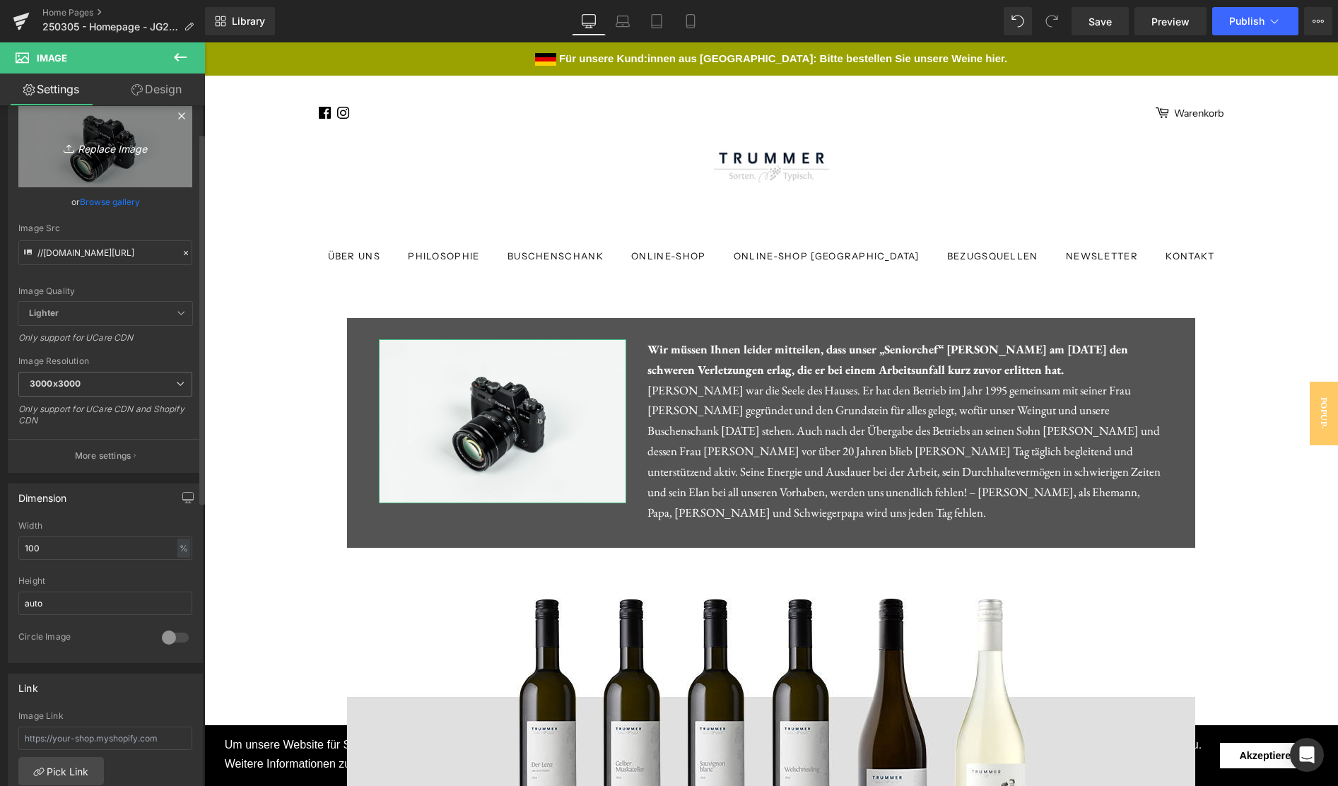
click at [123, 159] on link "Replace Image" at bounding box center [105, 146] width 174 height 81
type input "C:\fakepath\HansTrummer.jpg"
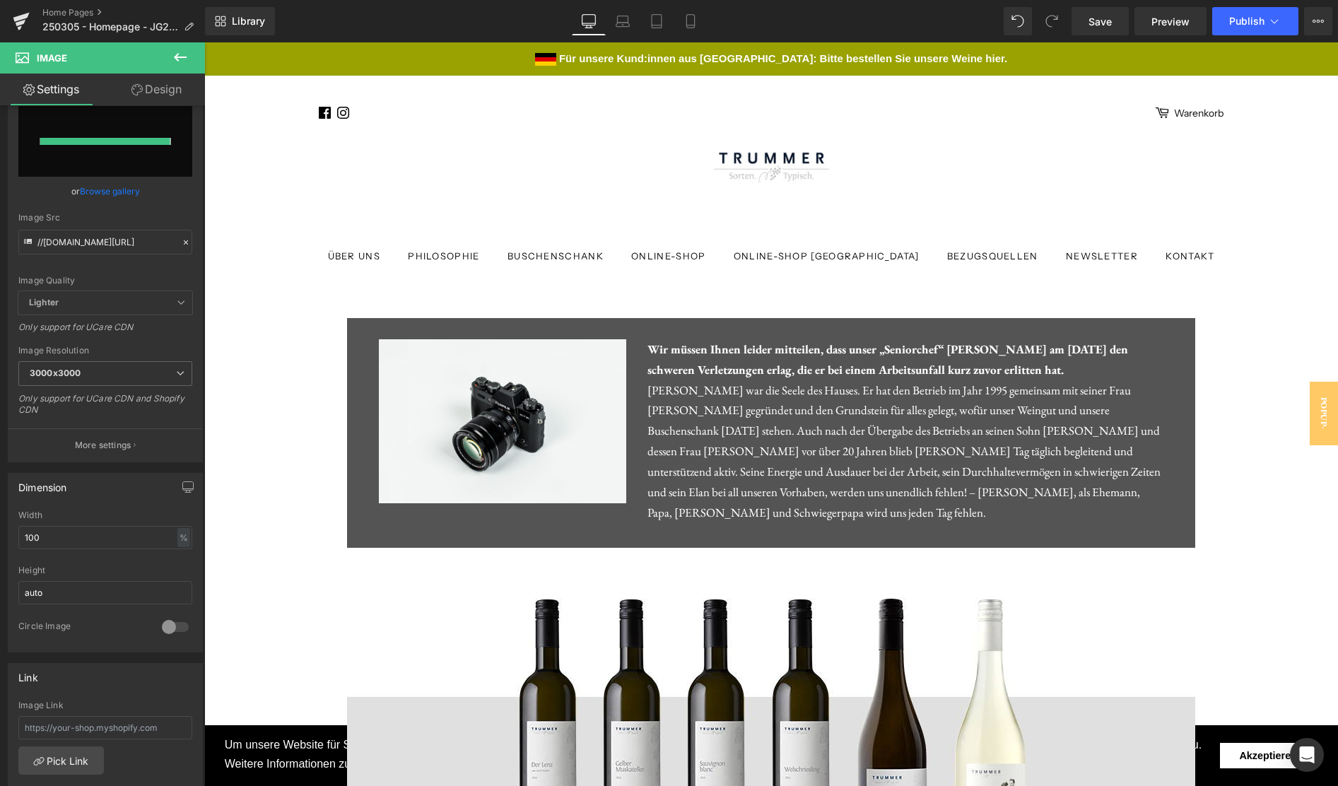
type input "[URL][DOMAIN_NAME]"
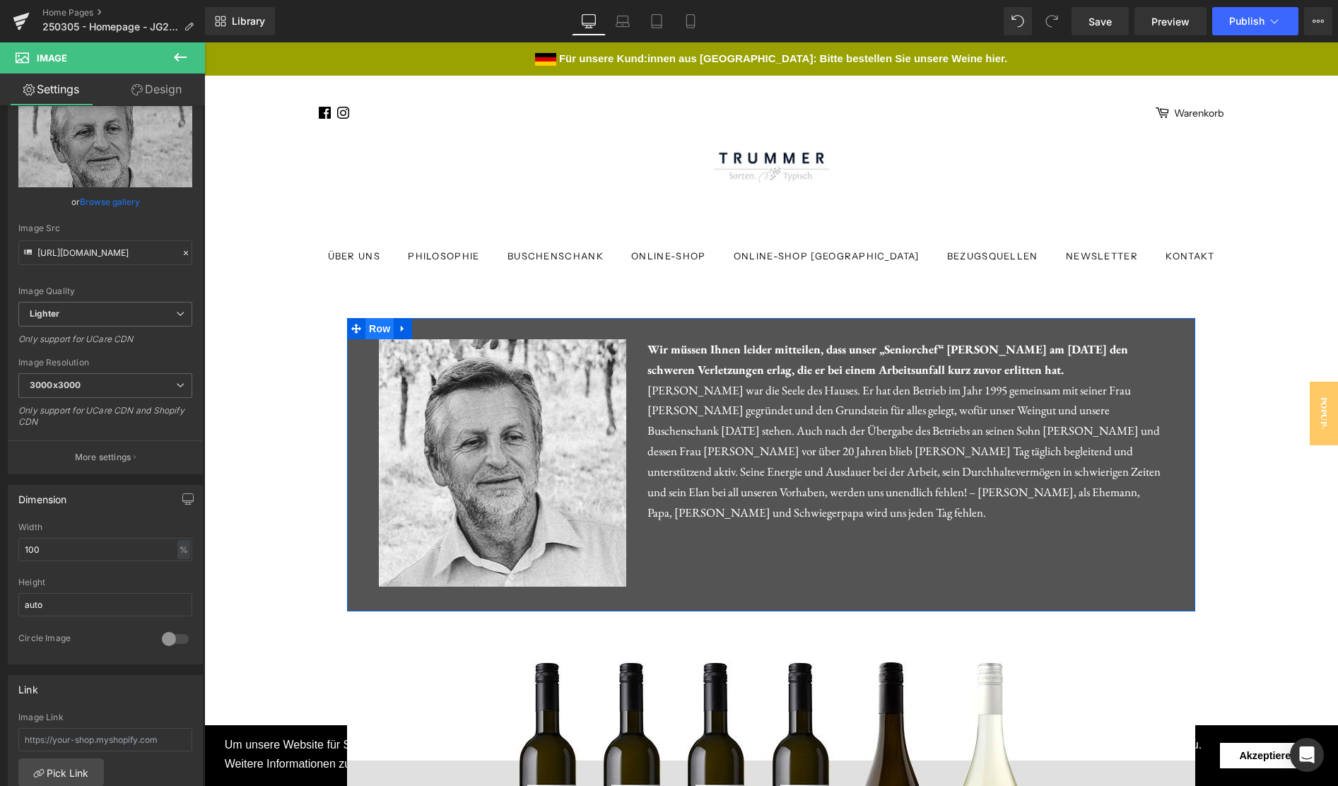
click at [373, 325] on span "Row" at bounding box center [379, 328] width 28 height 21
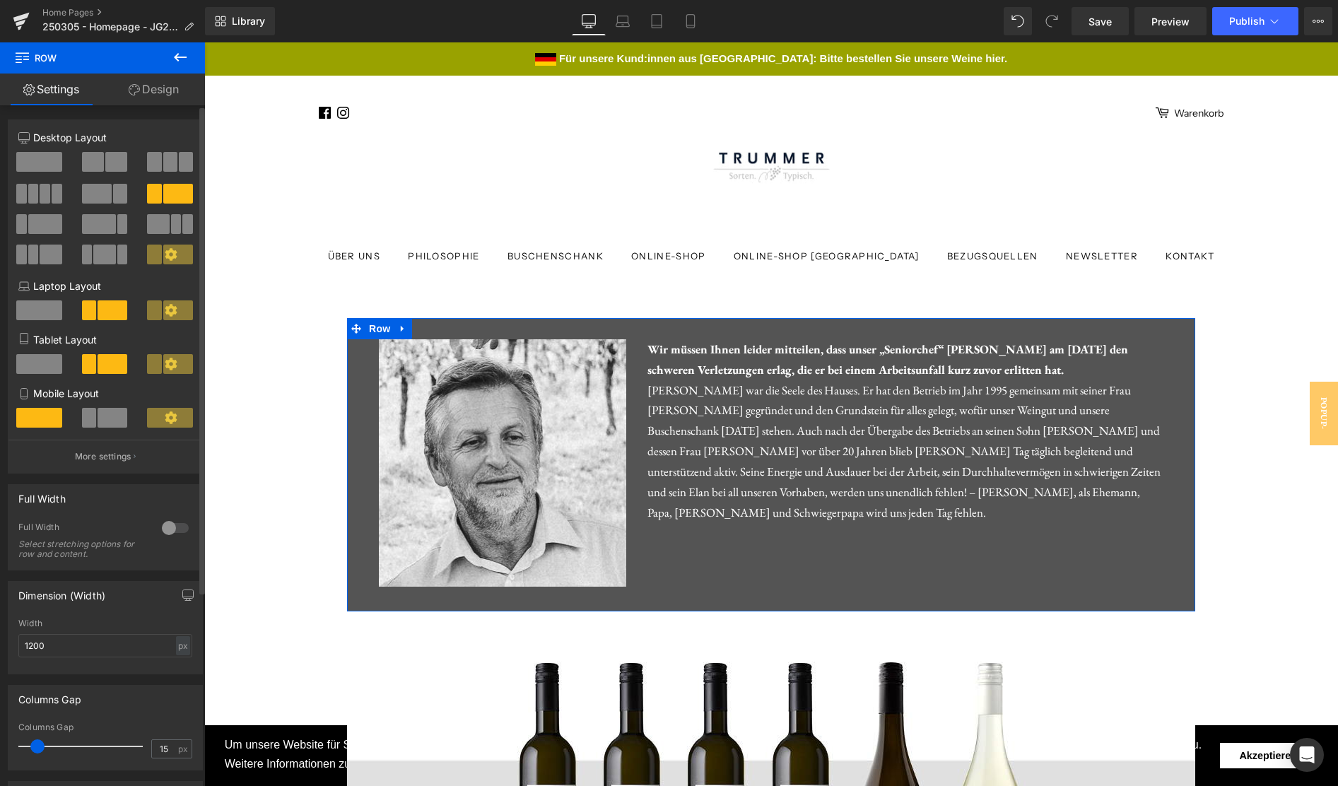
click at [32, 226] on span at bounding box center [45, 224] width 34 height 20
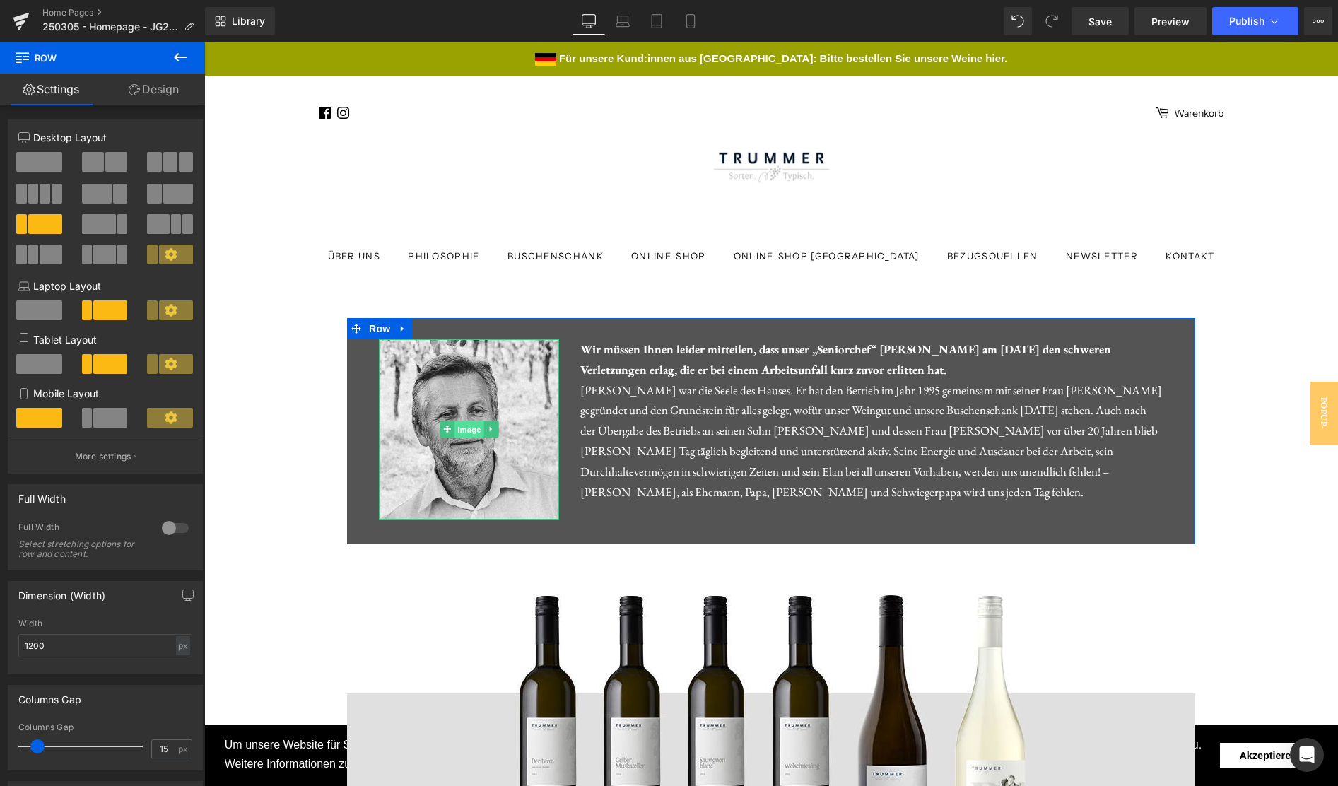
click at [464, 428] on span "Image" at bounding box center [469, 429] width 30 height 17
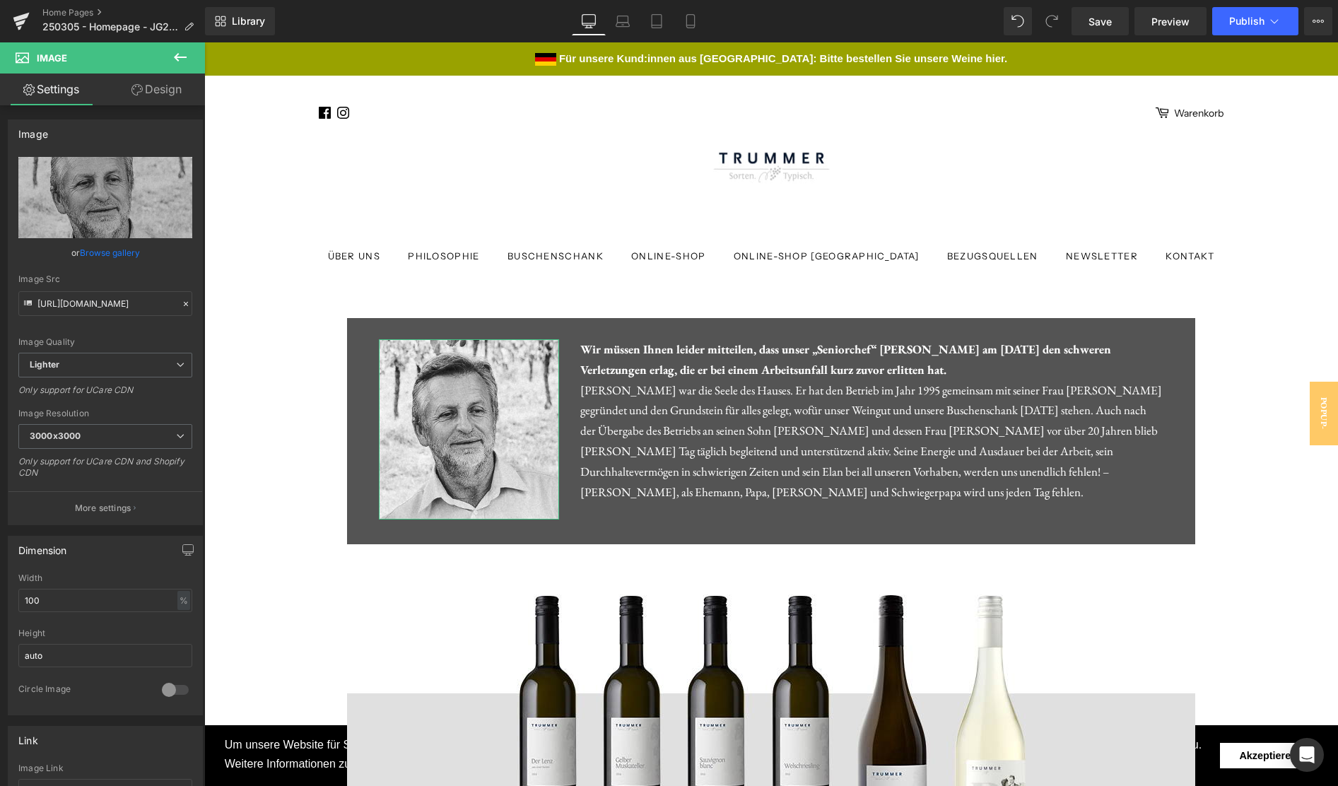
click at [156, 94] on link "Design" at bounding box center [156, 90] width 102 height 32
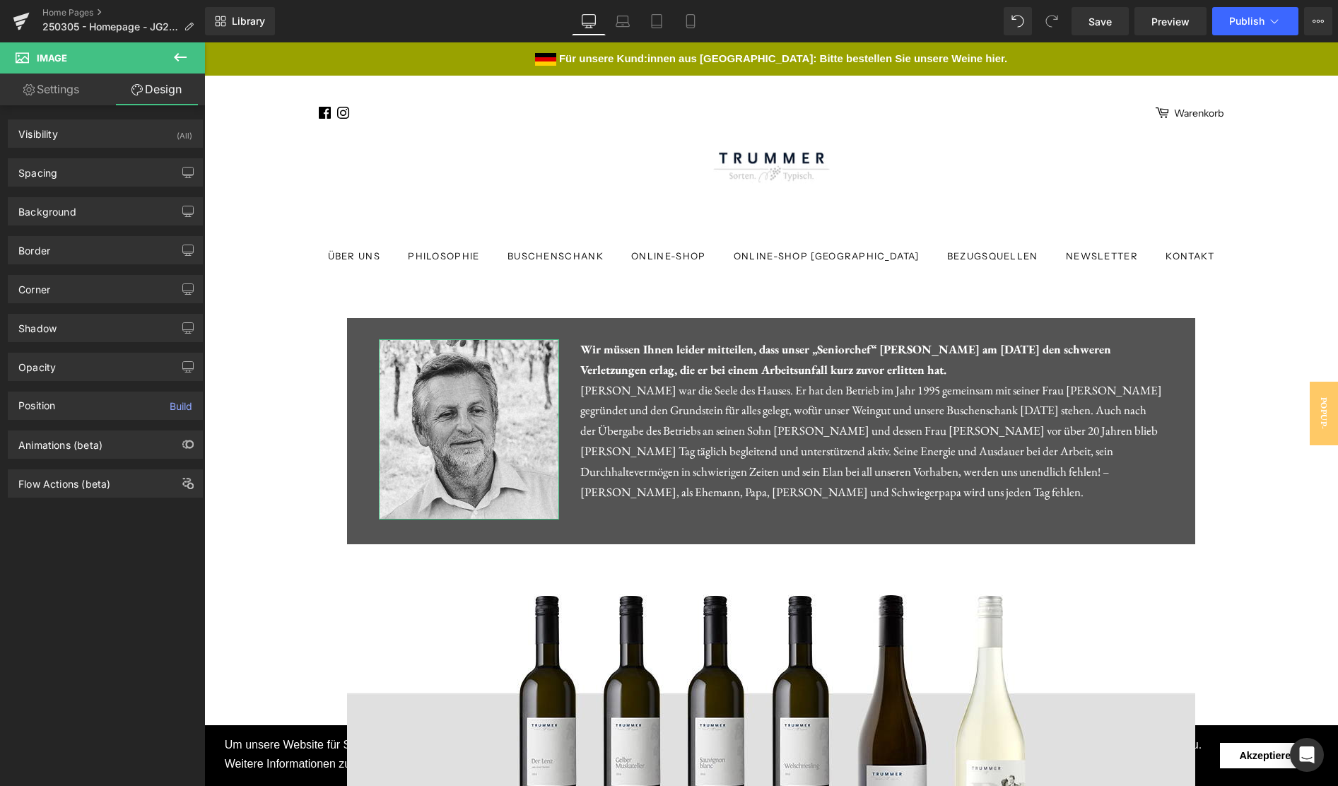
type input "0"
click at [100, 286] on div "Corner" at bounding box center [105, 289] width 194 height 27
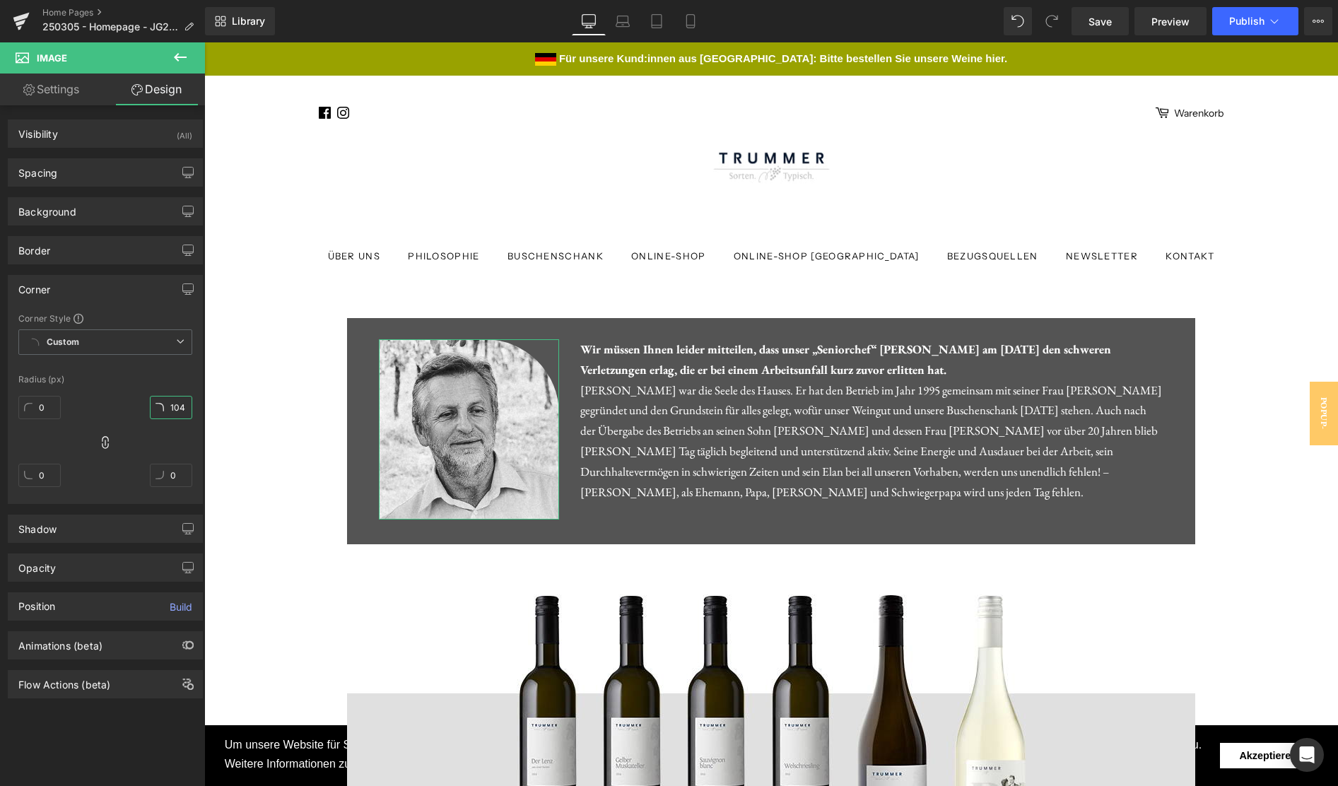
type input "103"
drag, startPoint x: 168, startPoint y: 408, endPoint x: 187, endPoint y: 262, distance: 146.9
click at [187, 396] on input "103" at bounding box center [171, 407] width 42 height 23
type input "103"
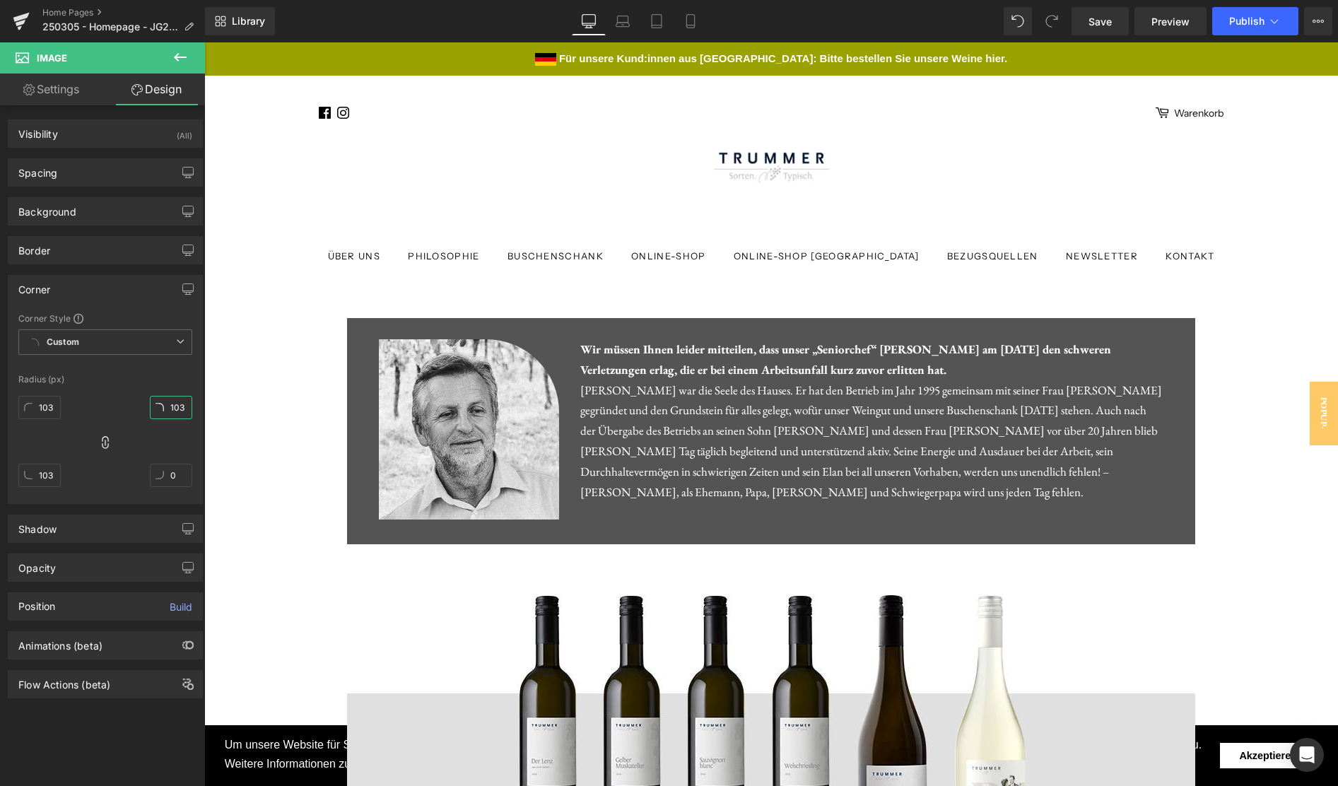
type input "103"
type input "0"
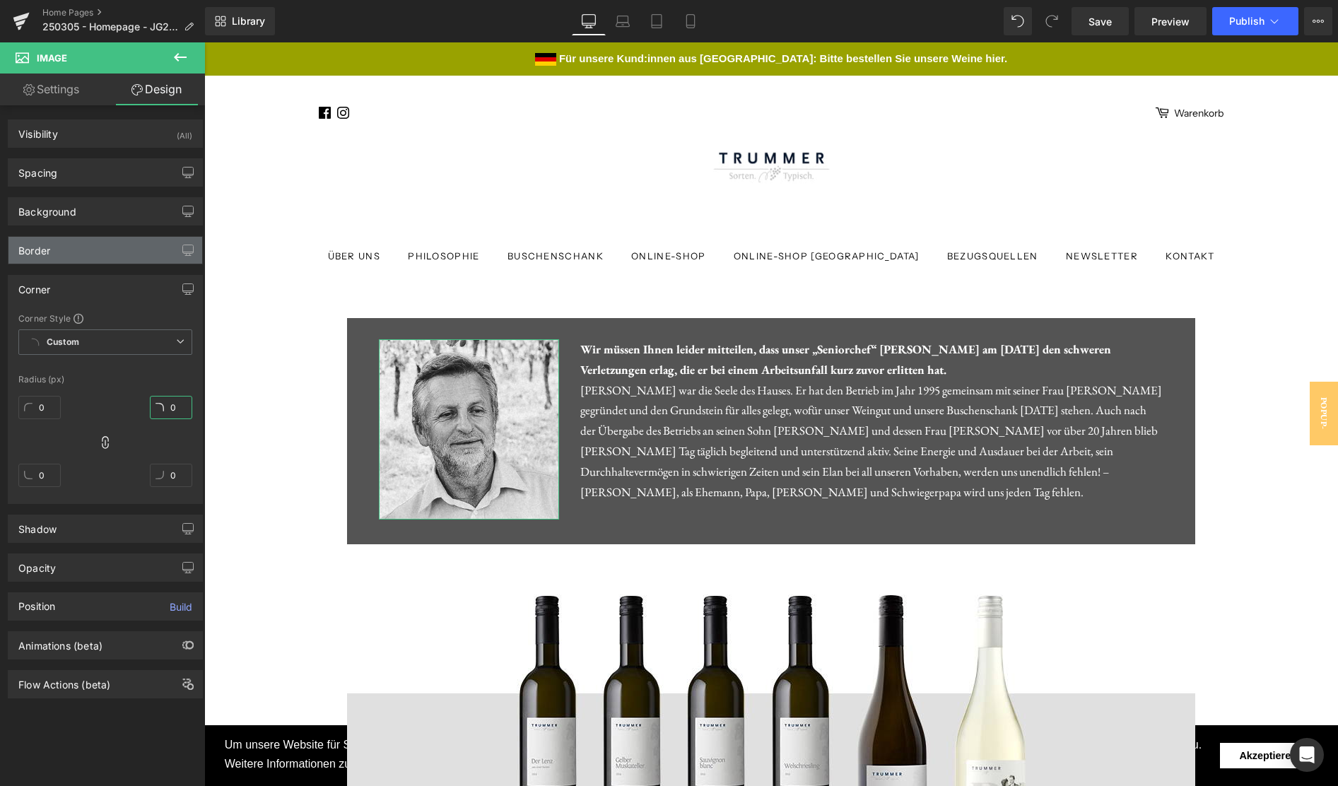
type input "0"
click at [88, 262] on div "Border" at bounding box center [105, 250] width 194 height 27
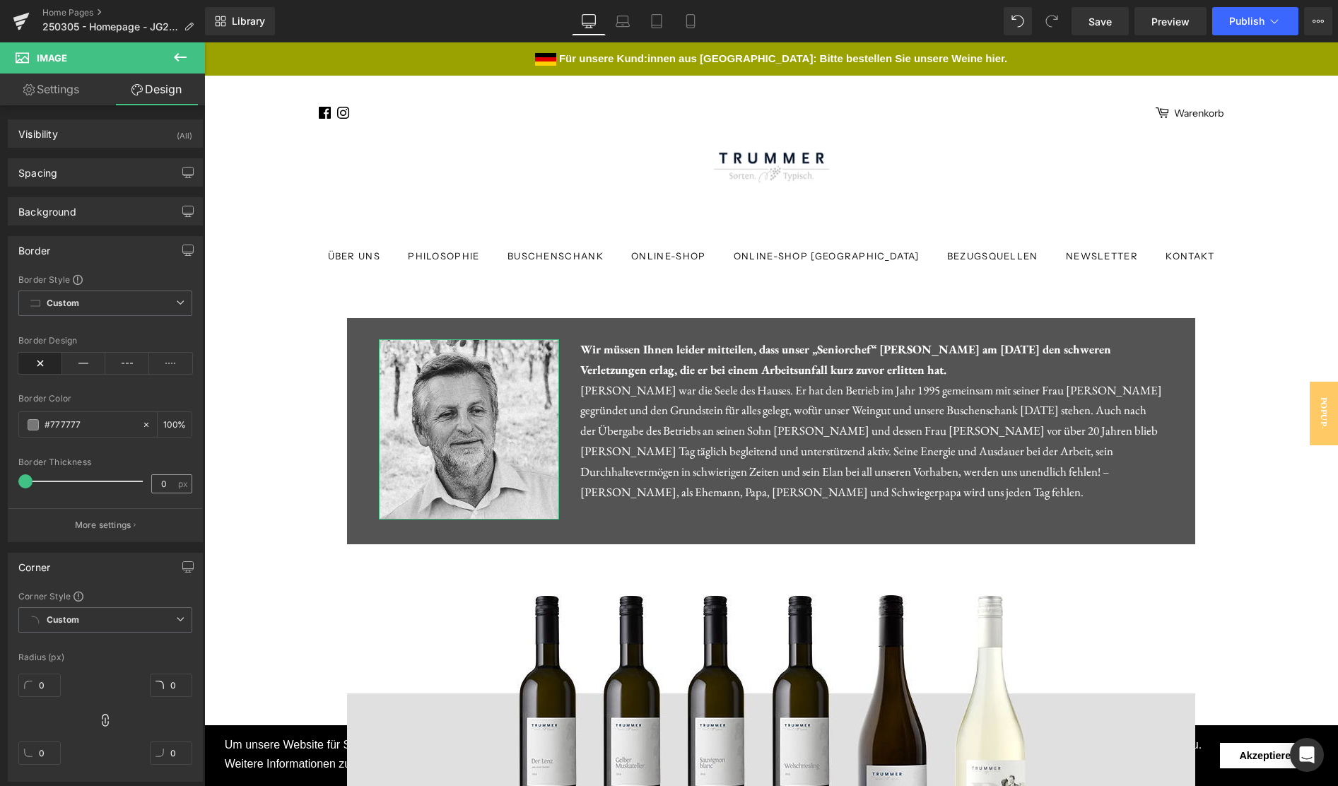
click at [178, 481] on span "px" at bounding box center [184, 483] width 12 height 9
drag, startPoint x: 163, startPoint y: 488, endPoint x: 163, endPoint y: 480, distance: 7.8
click at [163, 480] on input "0" at bounding box center [164, 484] width 25 height 18
drag, startPoint x: 30, startPoint y: 481, endPoint x: 48, endPoint y: 481, distance: 18.4
click at [48, 481] on span at bounding box center [45, 481] width 14 height 14
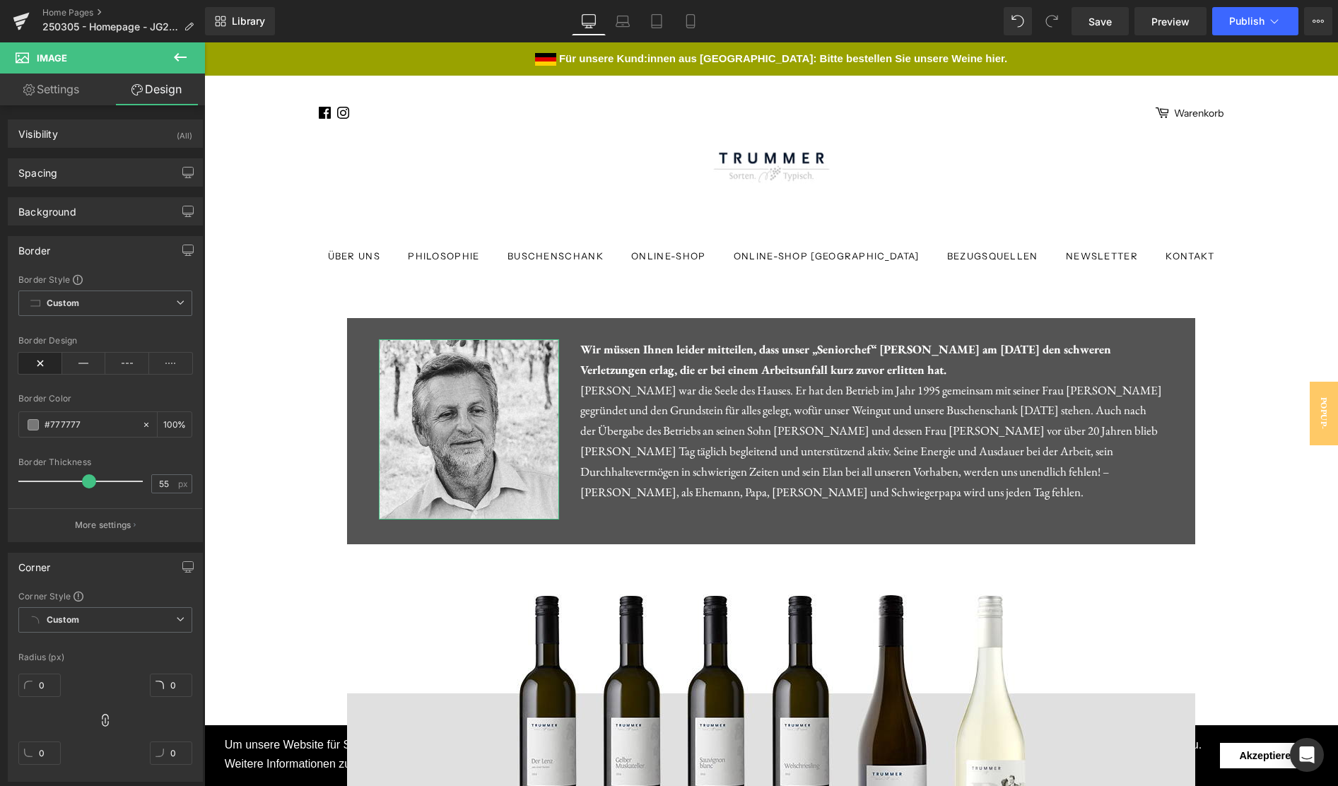
drag, startPoint x: 49, startPoint y: 481, endPoint x: 89, endPoint y: 481, distance: 40.3
click at [89, 481] on span at bounding box center [89, 481] width 14 height 14
drag, startPoint x: 86, startPoint y: 482, endPoint x: -18, endPoint y: 477, distance: 104.0
click at [66, 420] on input "#777777" at bounding box center [90, 425] width 90 height 16
click at [82, 367] on icon at bounding box center [84, 363] width 44 height 21
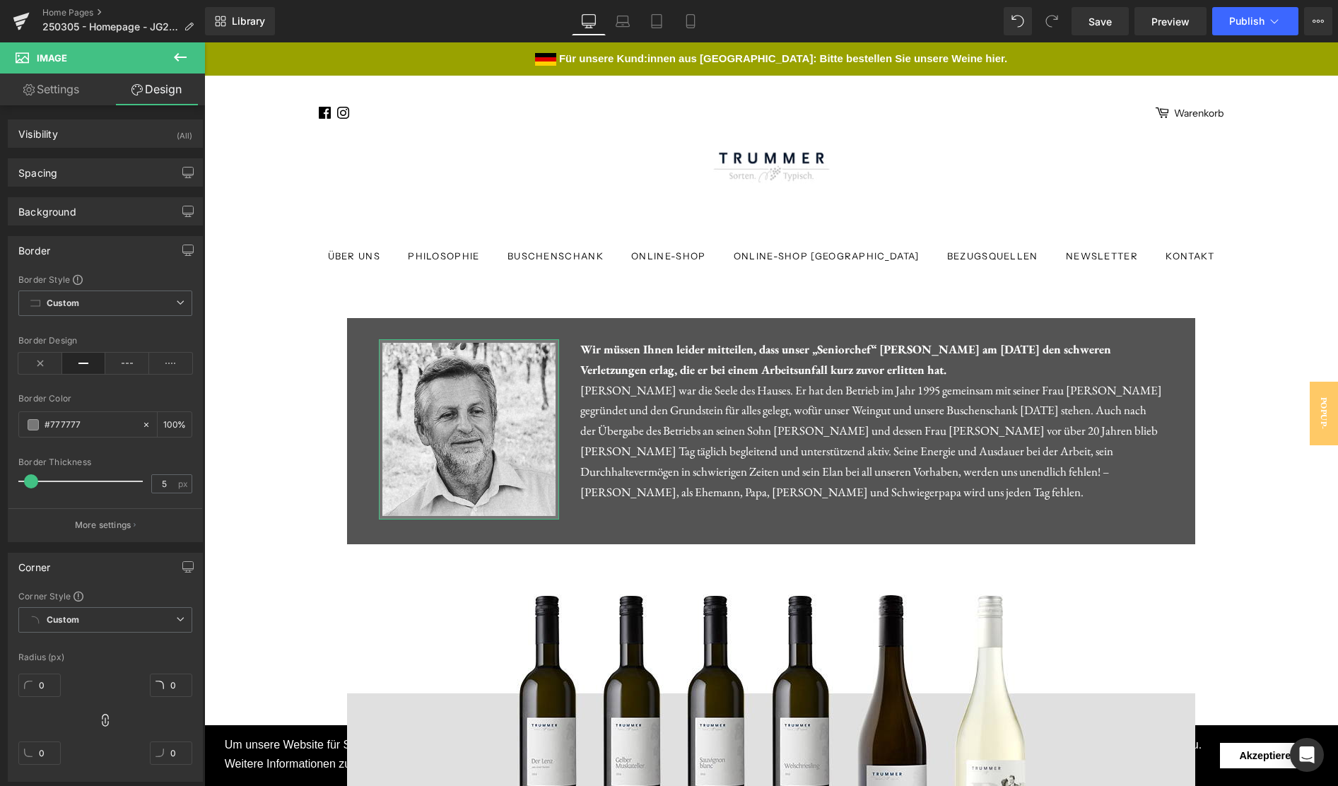
type input "4"
click at [34, 482] on span at bounding box center [30, 481] width 14 height 14
click at [79, 428] on input "#777777" at bounding box center [90, 425] width 90 height 16
click at [25, 425] on div "#777777" at bounding box center [80, 424] width 122 height 25
click at [35, 425] on span at bounding box center [33, 424] width 11 height 11
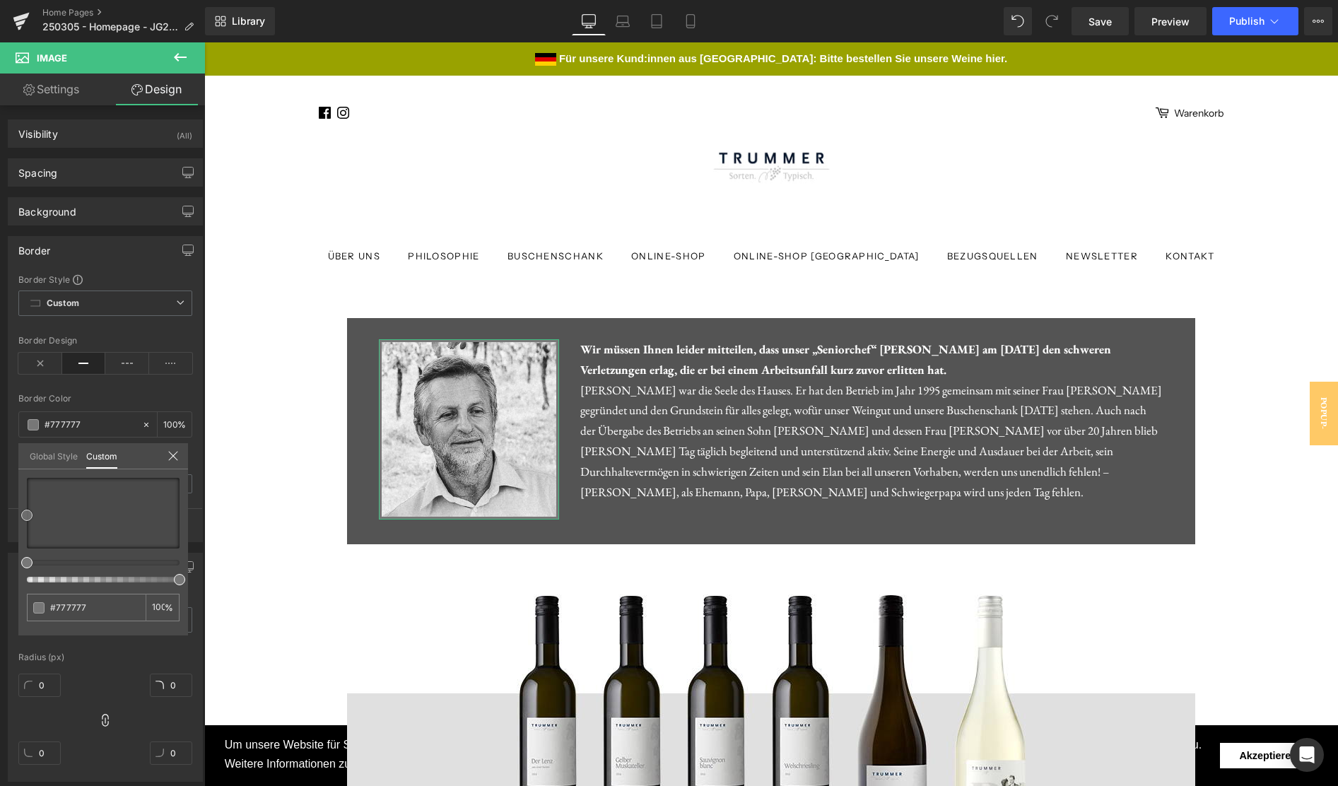
type input "#ac6161"
type input "#a95f5f"
type input "#7e4d4d"
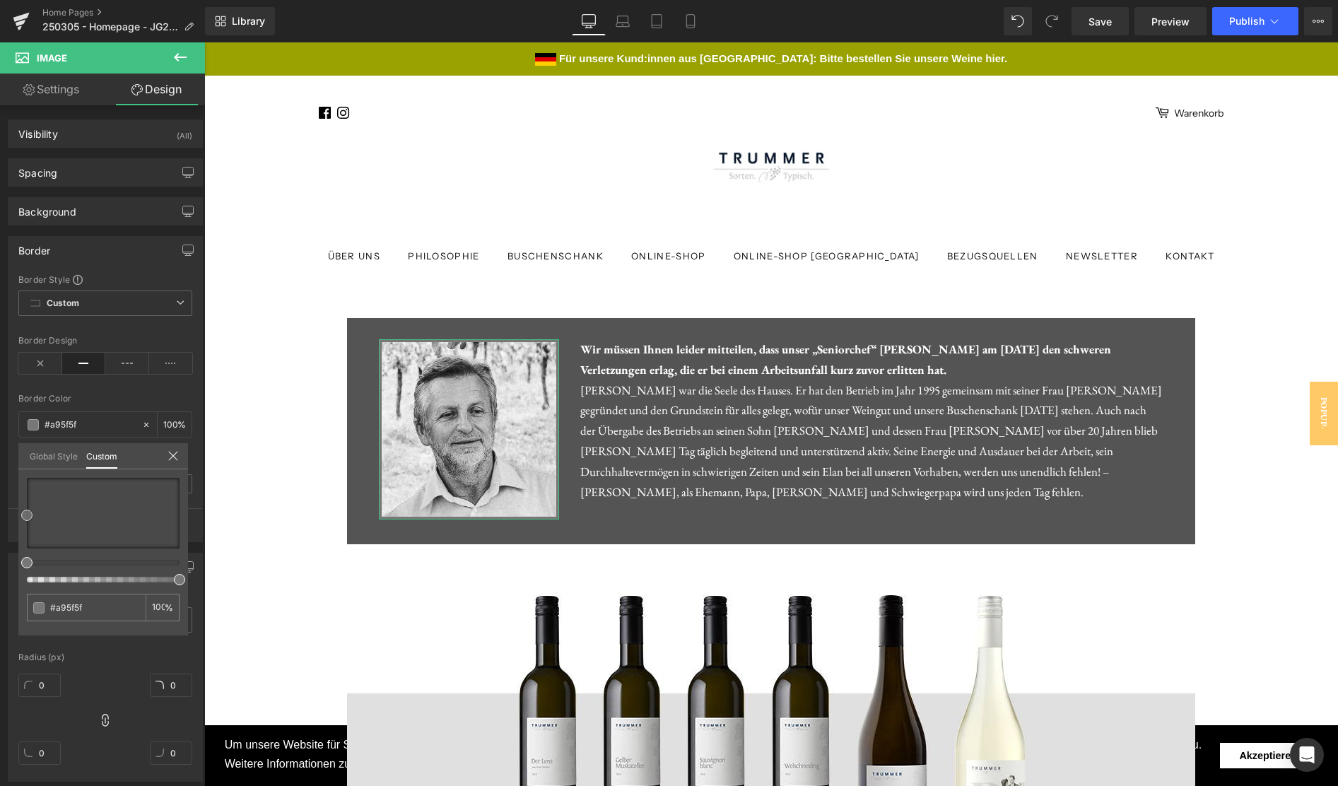
type input "#7e4d4d"
type input "#3a2b2b"
type input "#020202"
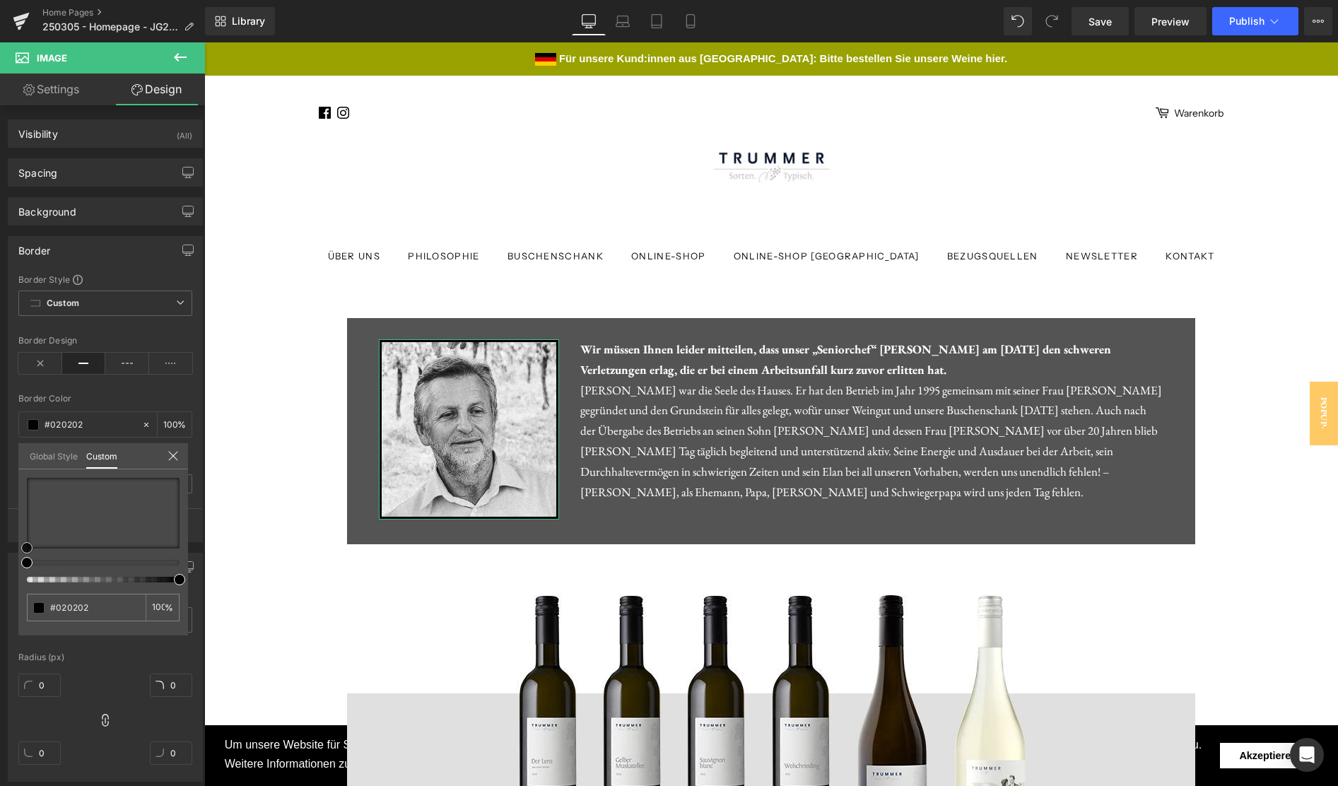
drag, startPoint x: 74, startPoint y: 511, endPoint x: 13, endPoint y: 561, distance: 78.3
click at [13, 542] on div "Border Border Style Custom Custom Setup Global Style Custom Setup Global Style …" at bounding box center [105, 383] width 211 height 317
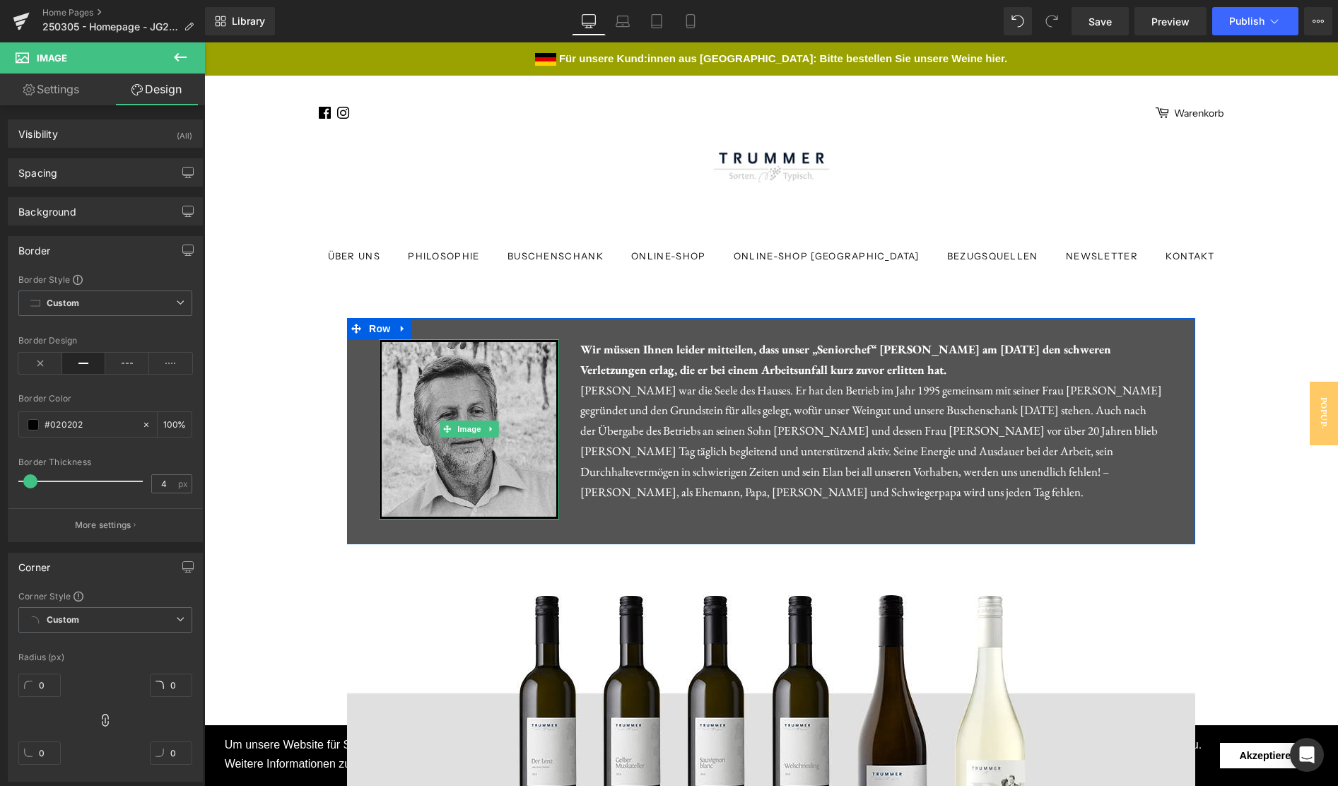
click at [409, 384] on img at bounding box center [469, 429] width 180 height 180
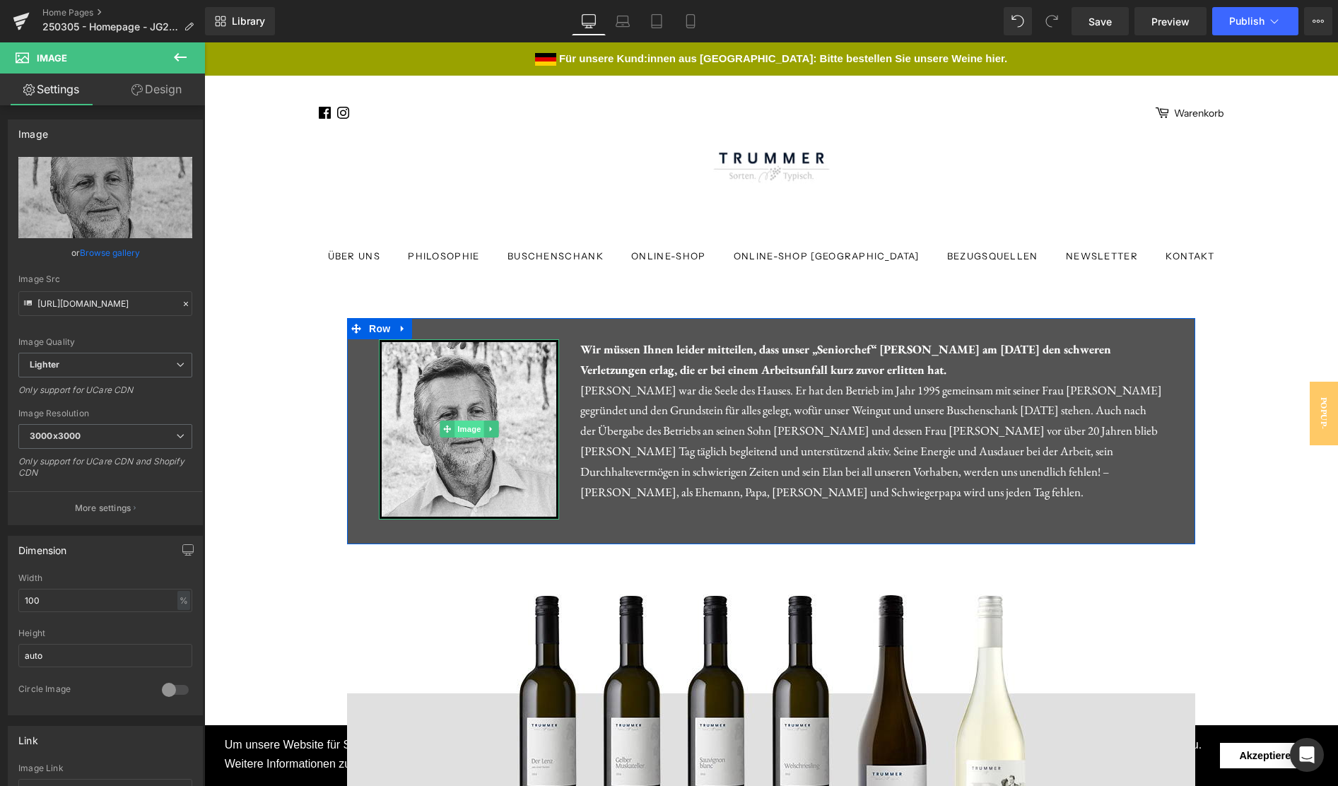
click at [460, 428] on span "Image" at bounding box center [469, 429] width 30 height 17
click at [157, 93] on link "Design" at bounding box center [156, 90] width 102 height 32
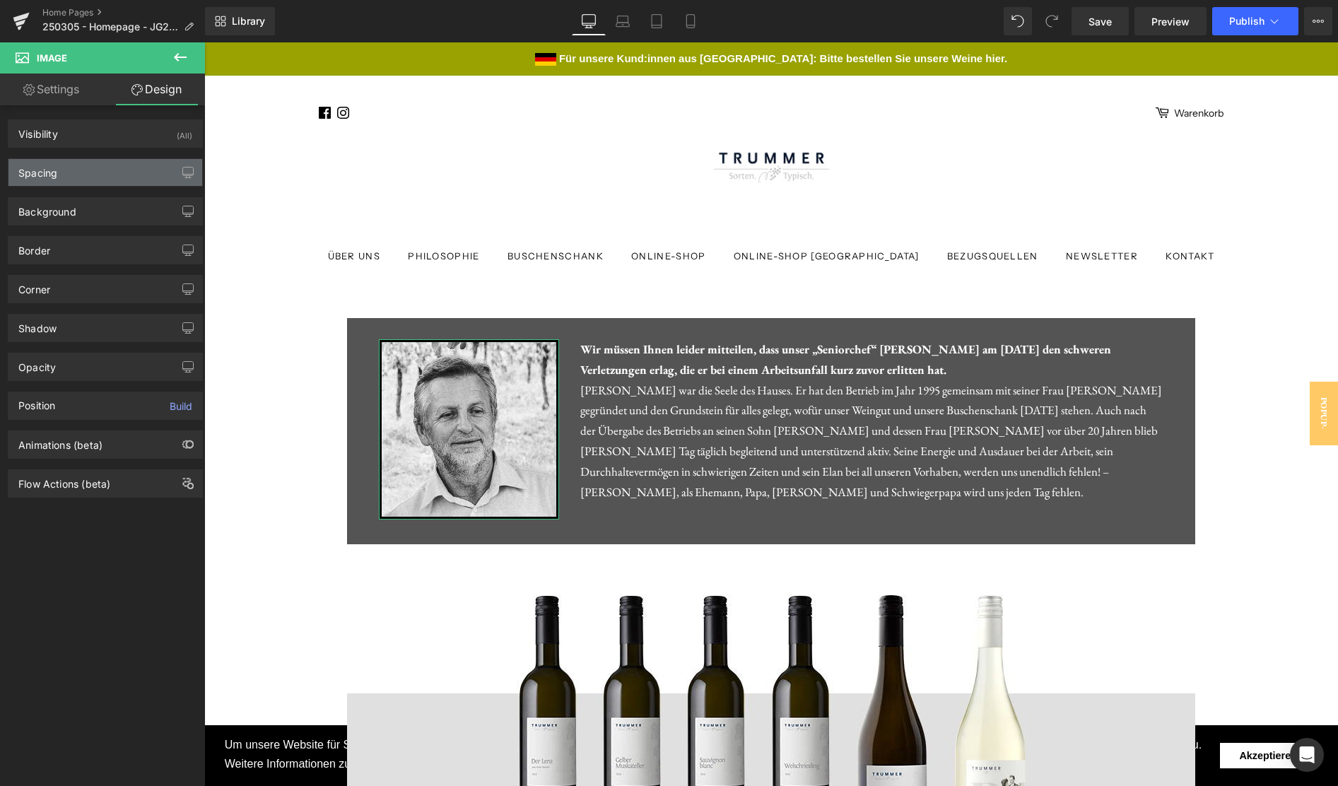
click at [78, 175] on div "Spacing" at bounding box center [105, 172] width 194 height 27
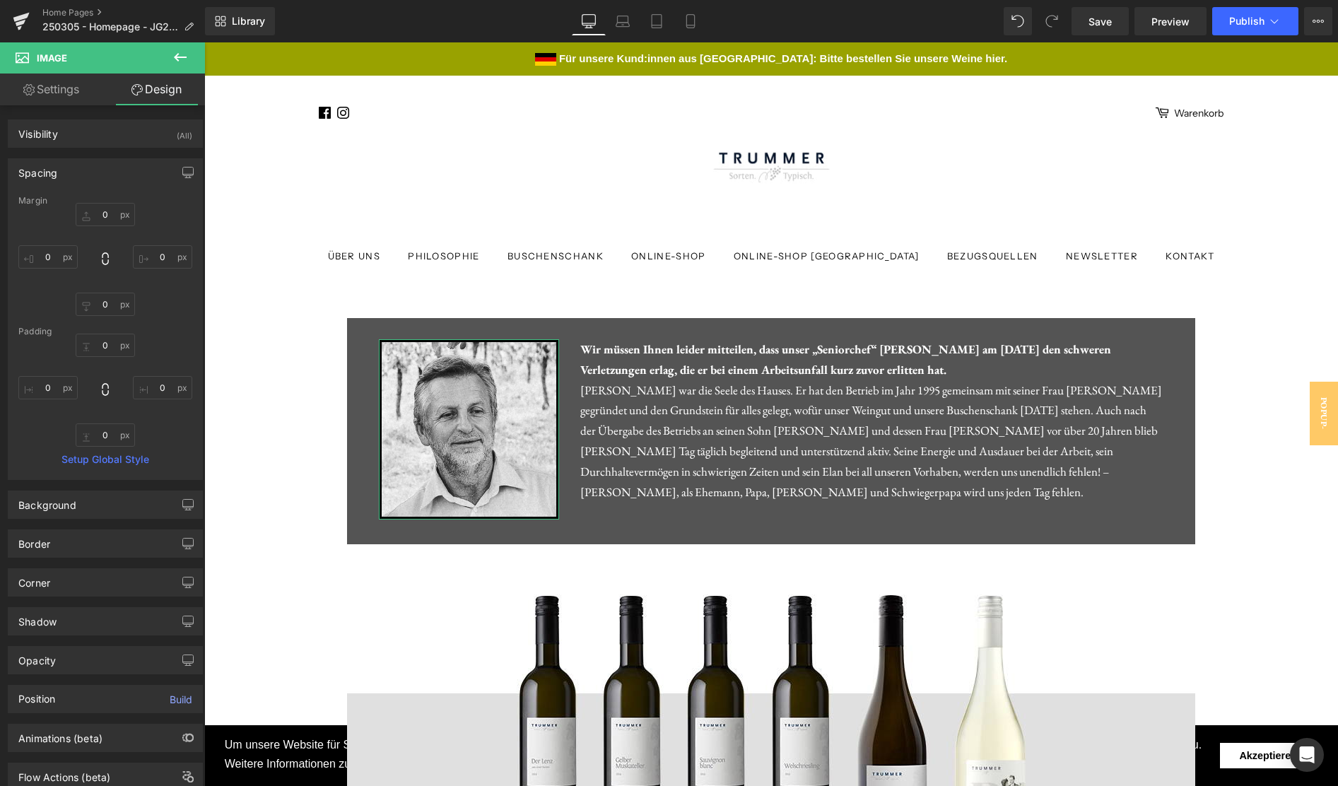
click at [78, 175] on div "Spacing" at bounding box center [105, 172] width 194 height 27
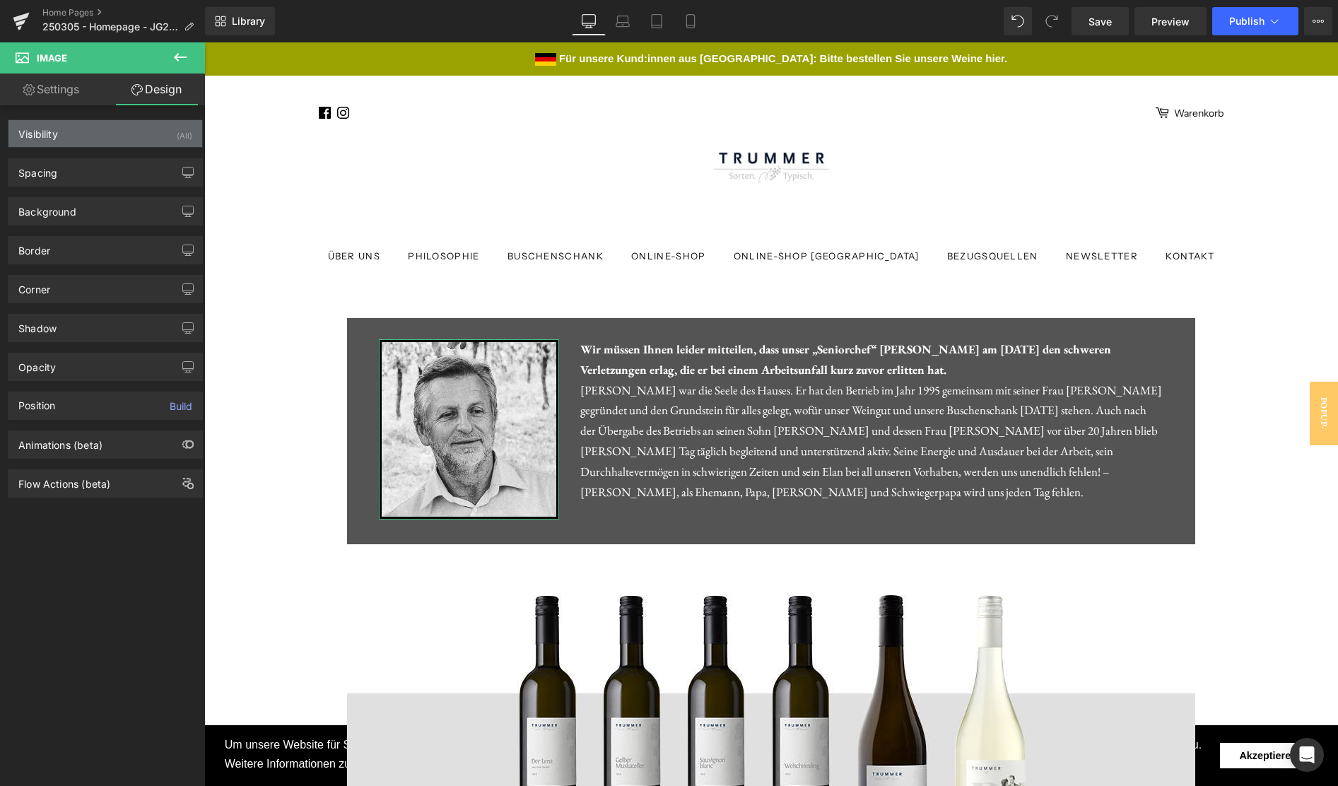
click at [81, 138] on div "Visibility (All)" at bounding box center [105, 133] width 194 height 27
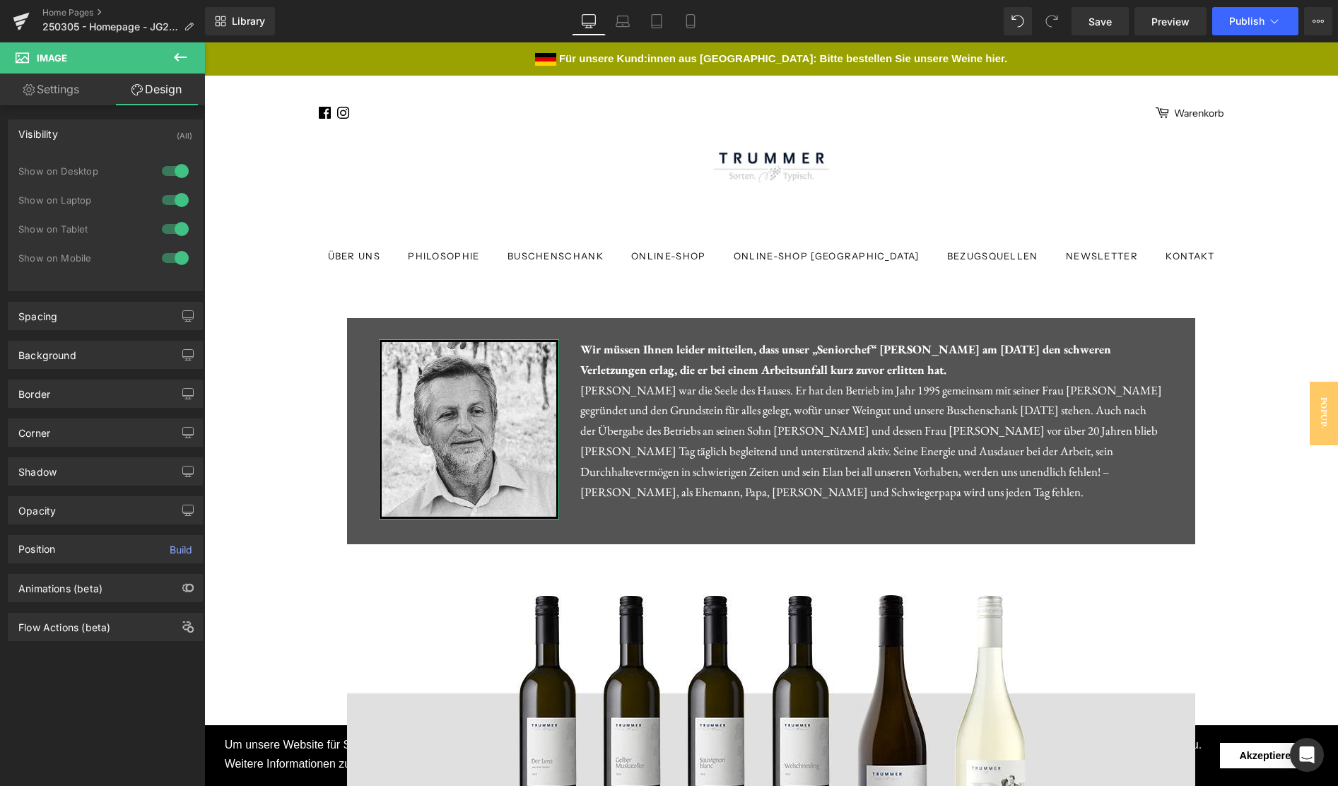
click at [81, 138] on div "Visibility (All)" at bounding box center [105, 133] width 194 height 27
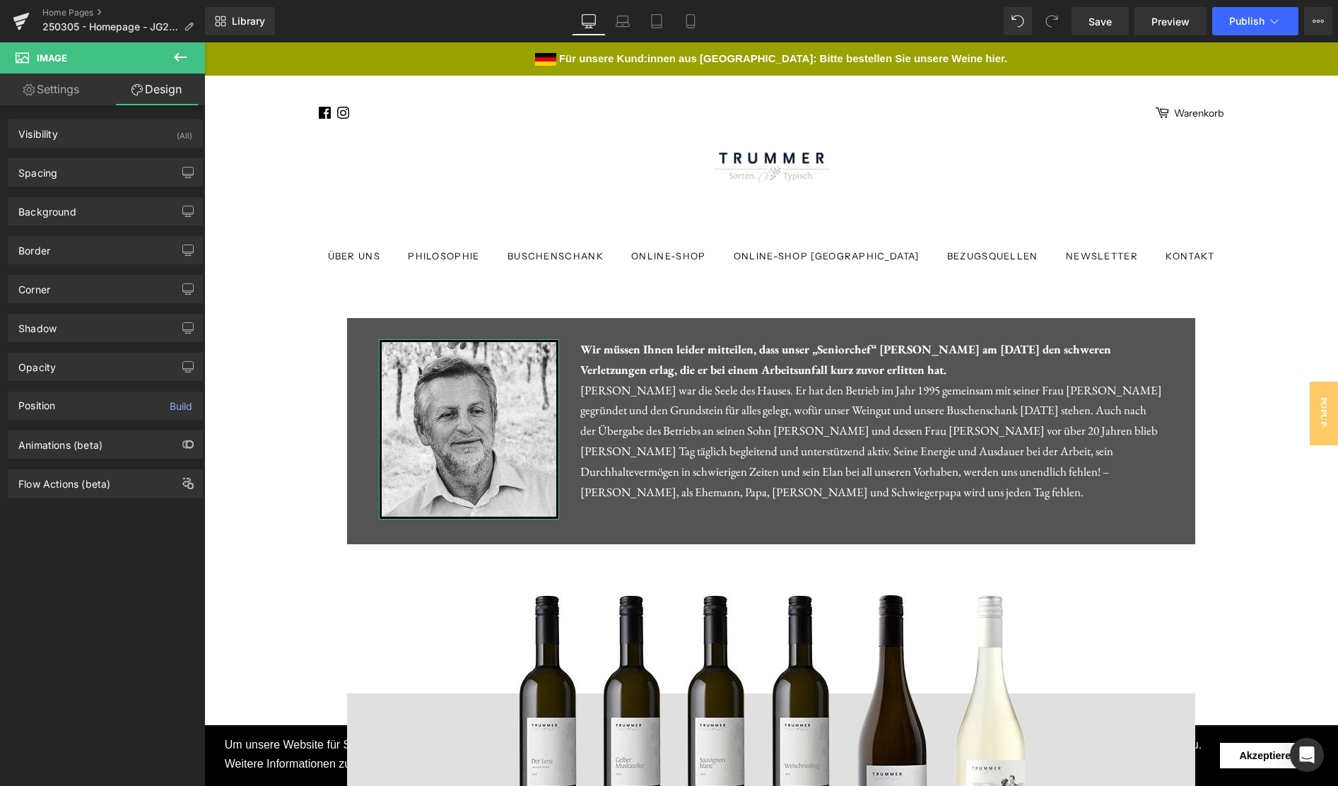
click at [165, 93] on link "Design" at bounding box center [156, 90] width 102 height 32
click at [83, 252] on div "Border" at bounding box center [105, 250] width 194 height 27
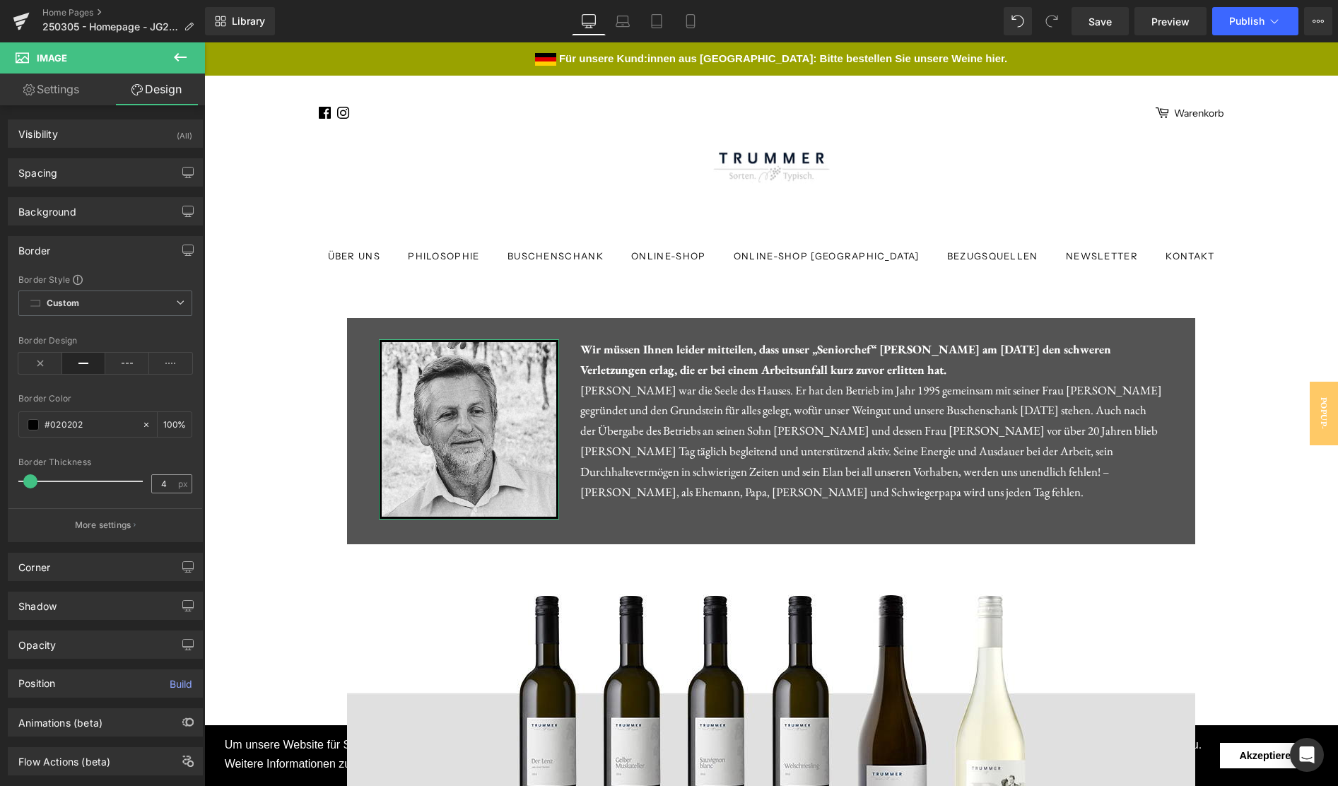
click at [178, 481] on span "px" at bounding box center [184, 483] width 12 height 9
click at [152, 483] on input "4" at bounding box center [164, 484] width 25 height 18
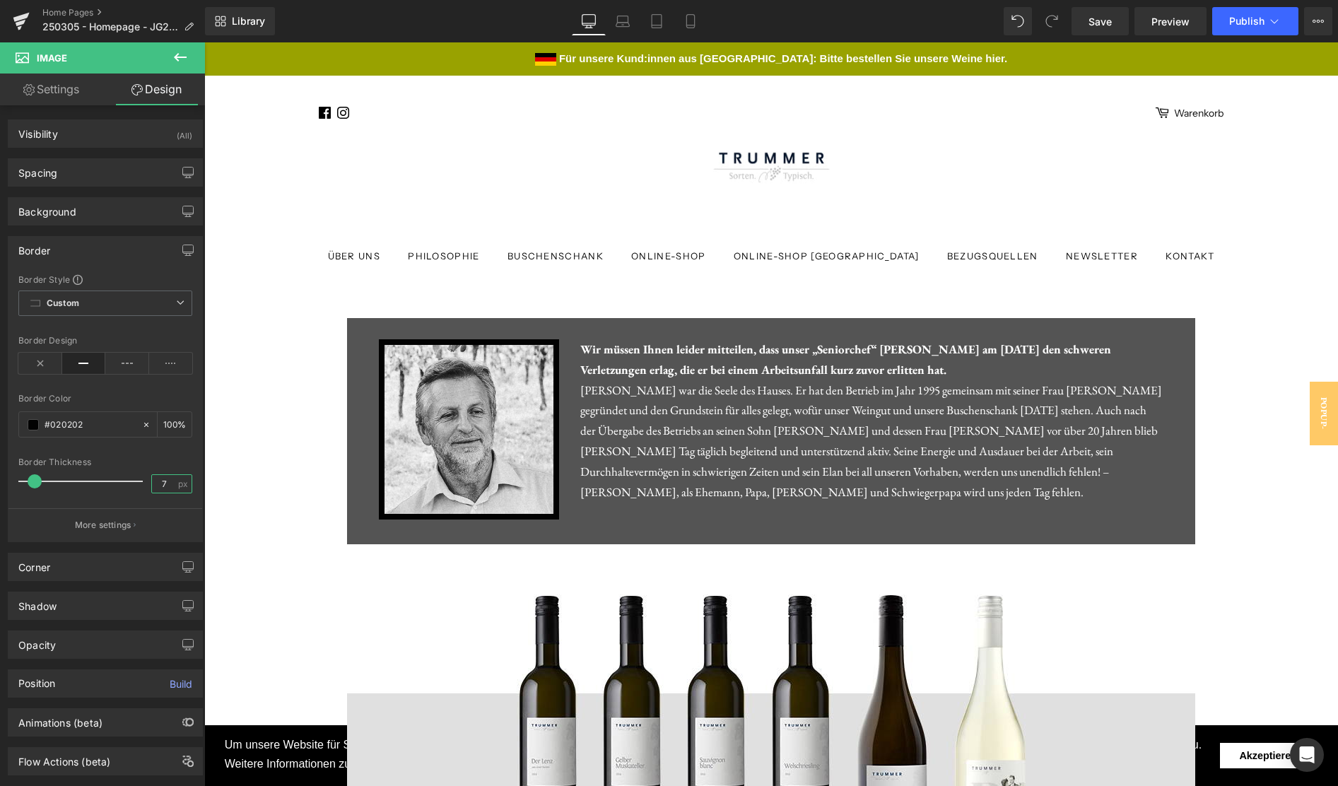
type input "6"
click at [1245, 291] on header "Über uns Philosophie Buschenschank Online-Shop Online-Shop [GEOGRAPHIC_DATA] Be…" at bounding box center [771, 224] width 1134 height 187
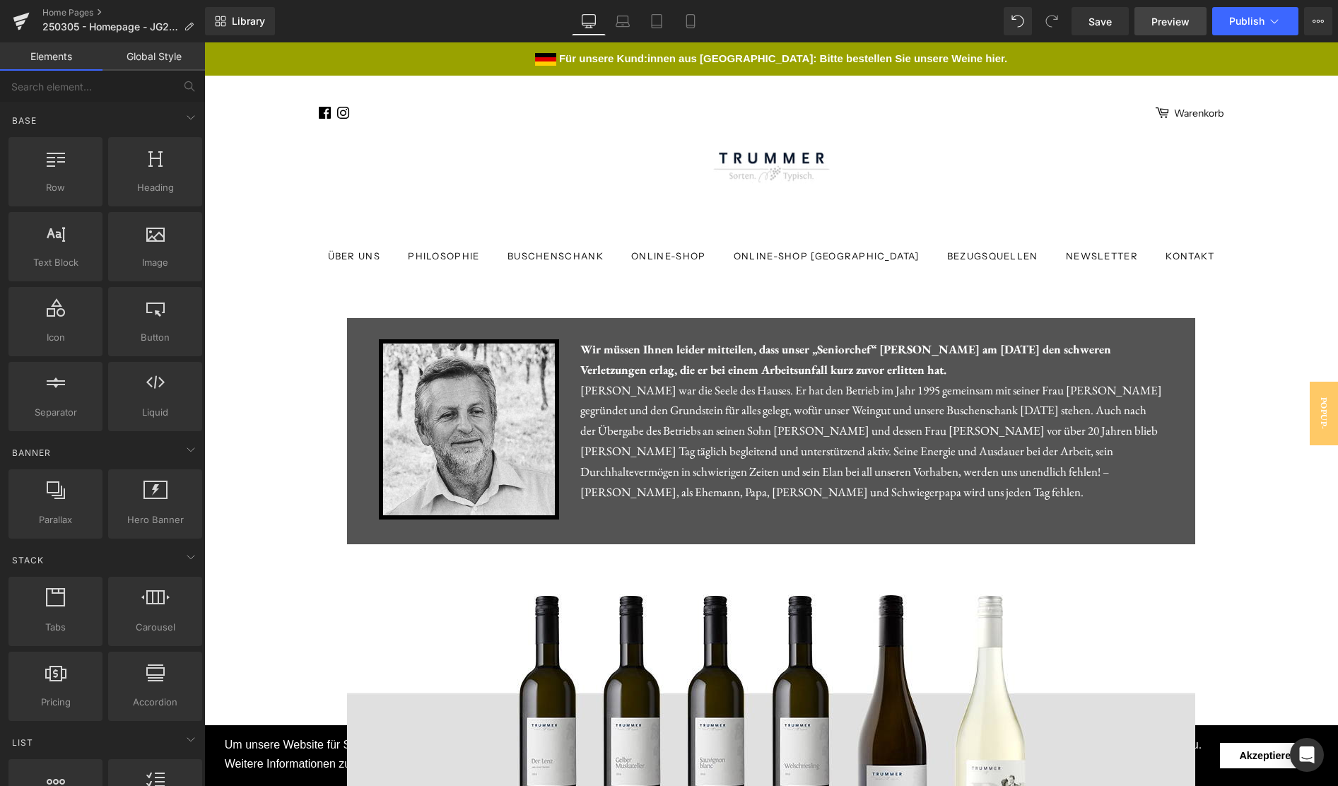
click at [1161, 27] on span "Preview" at bounding box center [1170, 21] width 38 height 15
drag, startPoint x: 1115, startPoint y: 29, endPoint x: 633, endPoint y: 120, distance: 490.6
click at [1115, 29] on link "Save" at bounding box center [1100, 21] width 57 height 28
click at [1185, 29] on link "Preview" at bounding box center [1170, 21] width 72 height 28
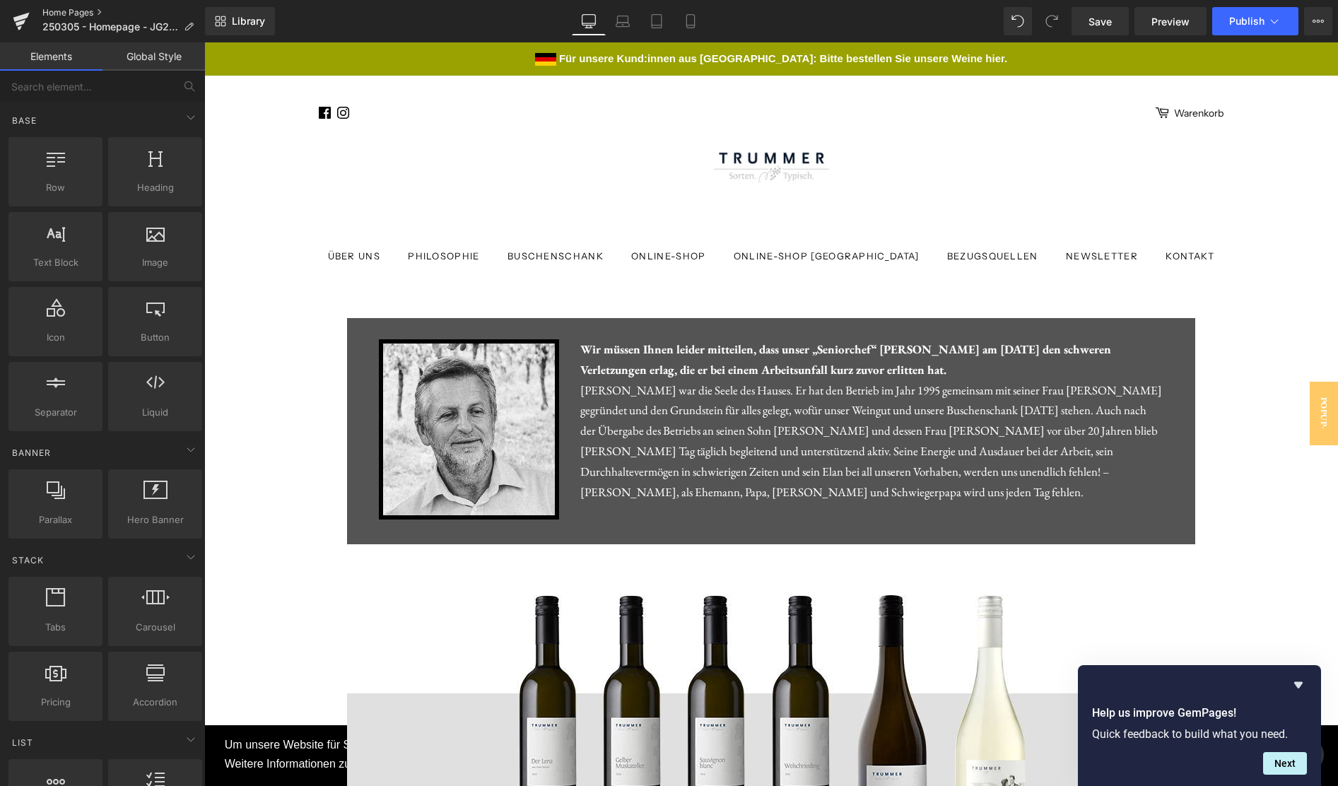
click at [77, 13] on link "Home Pages" at bounding box center [123, 12] width 163 height 11
